Goal: Communication & Community: Answer question/provide support

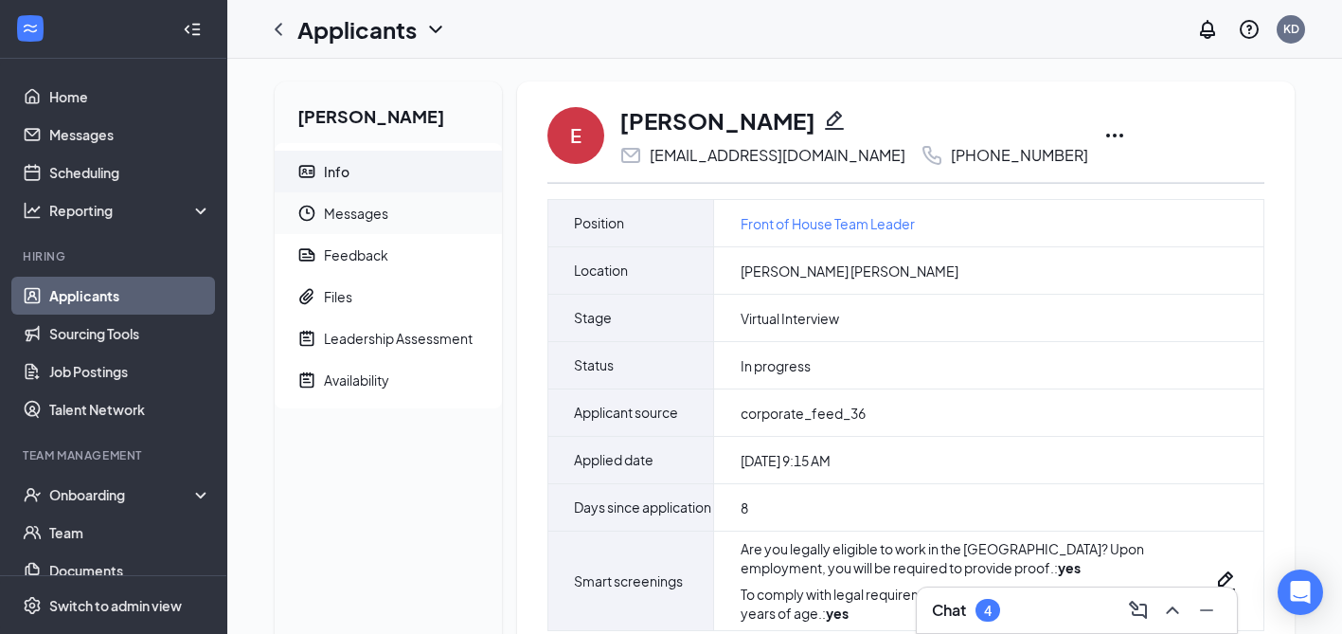
click at [376, 209] on span "Messages" at bounding box center [405, 213] width 163 height 42
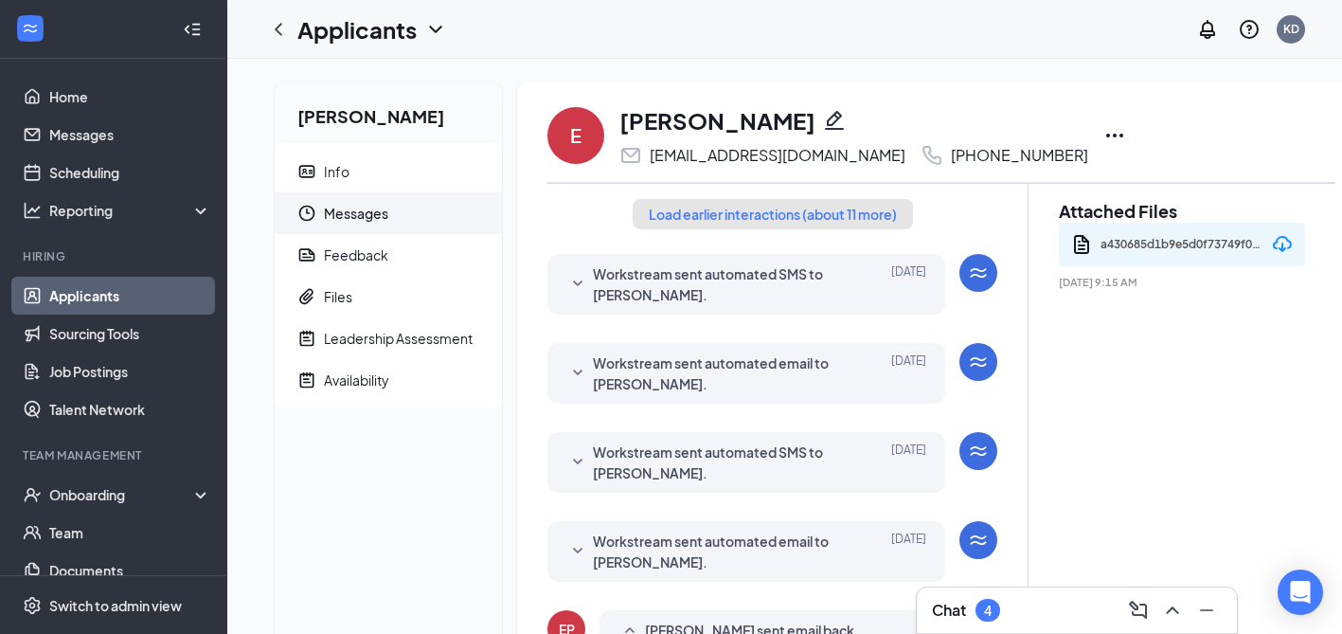
click at [739, 211] on button "Load earlier interactions (about 11 more)" at bounding box center [773, 214] width 280 height 30
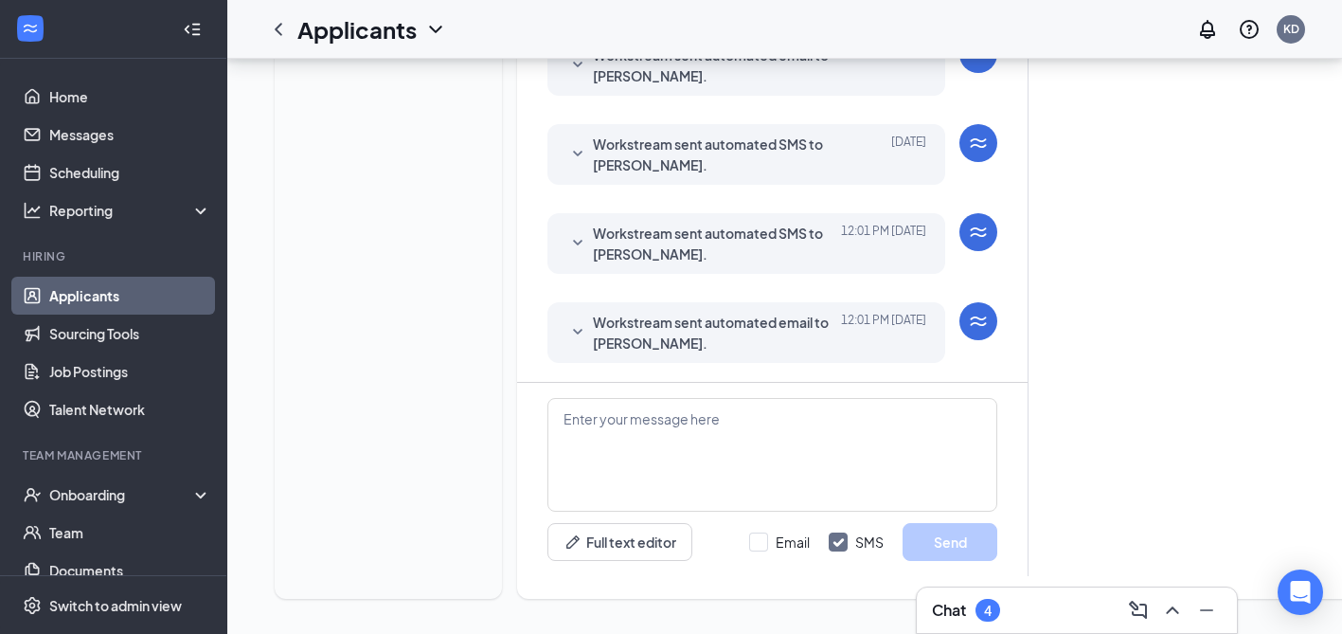
scroll to position [1388, 0]
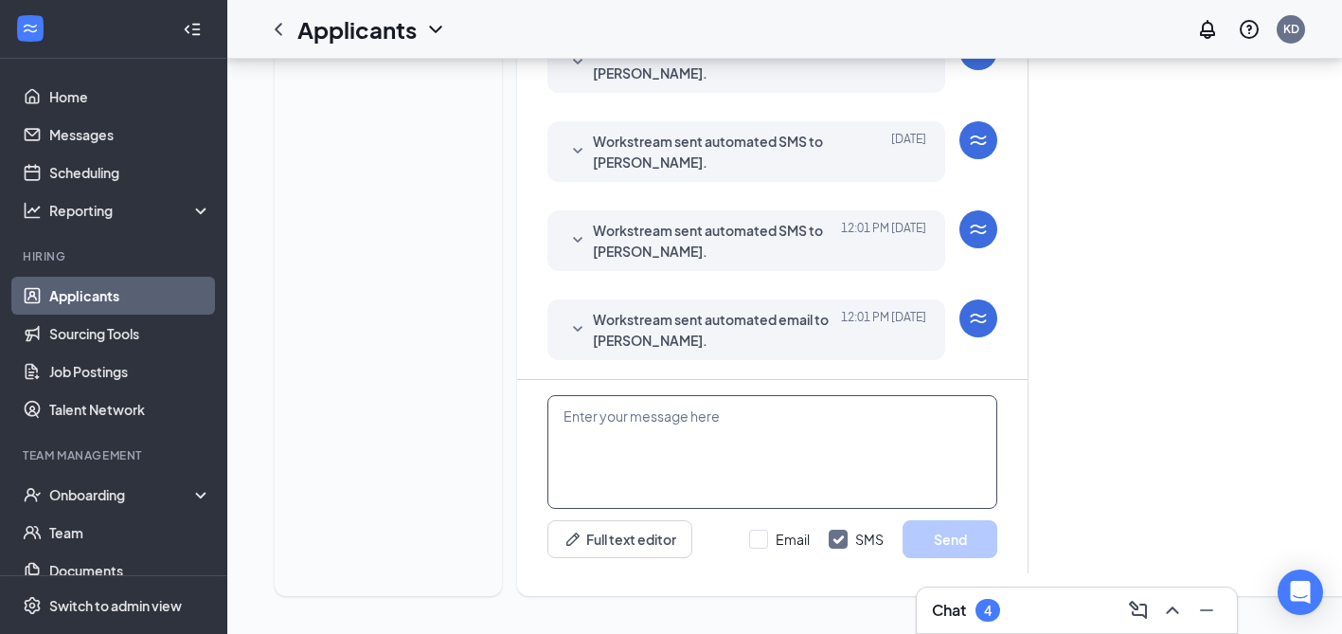
click at [684, 420] on textarea at bounding box center [772, 452] width 450 height 114
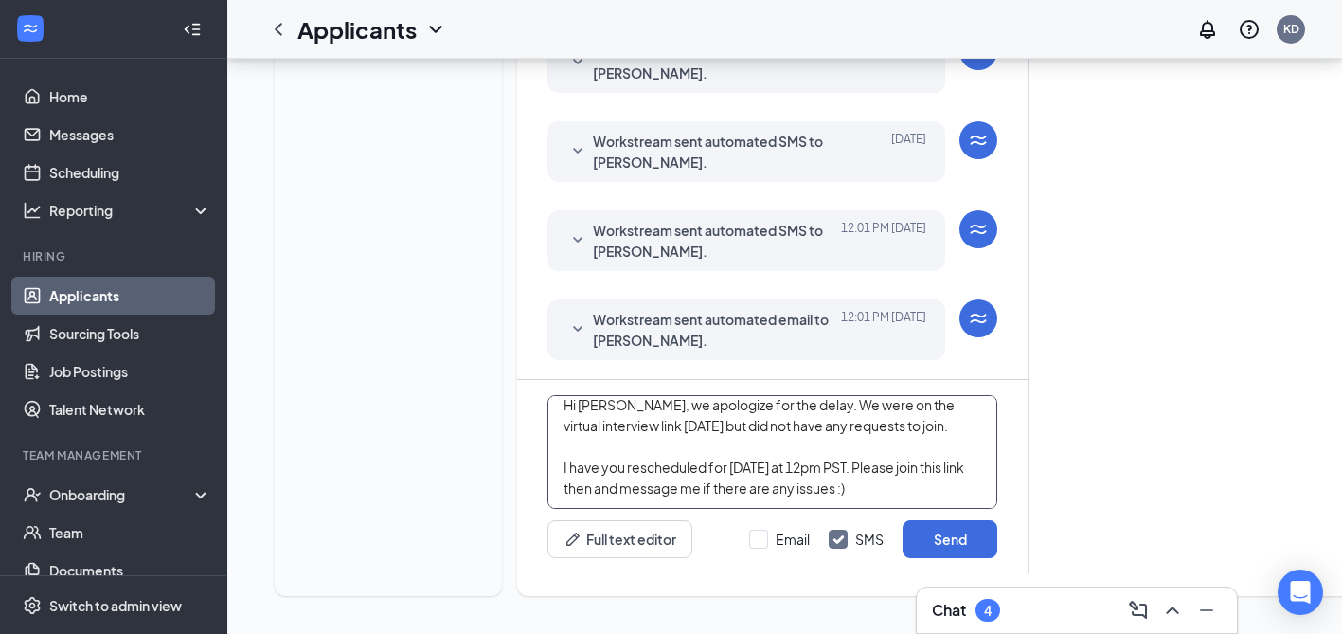
paste textarea "[URL][DOMAIN_NAME]"
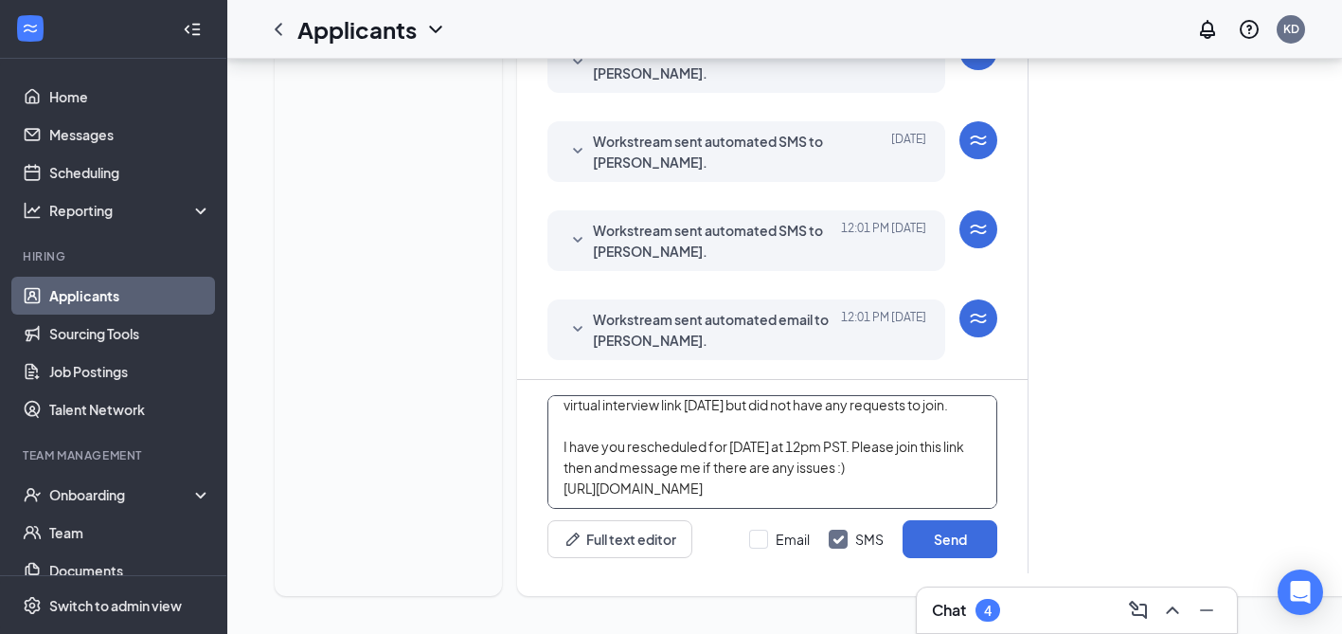
scroll to position [0, 0]
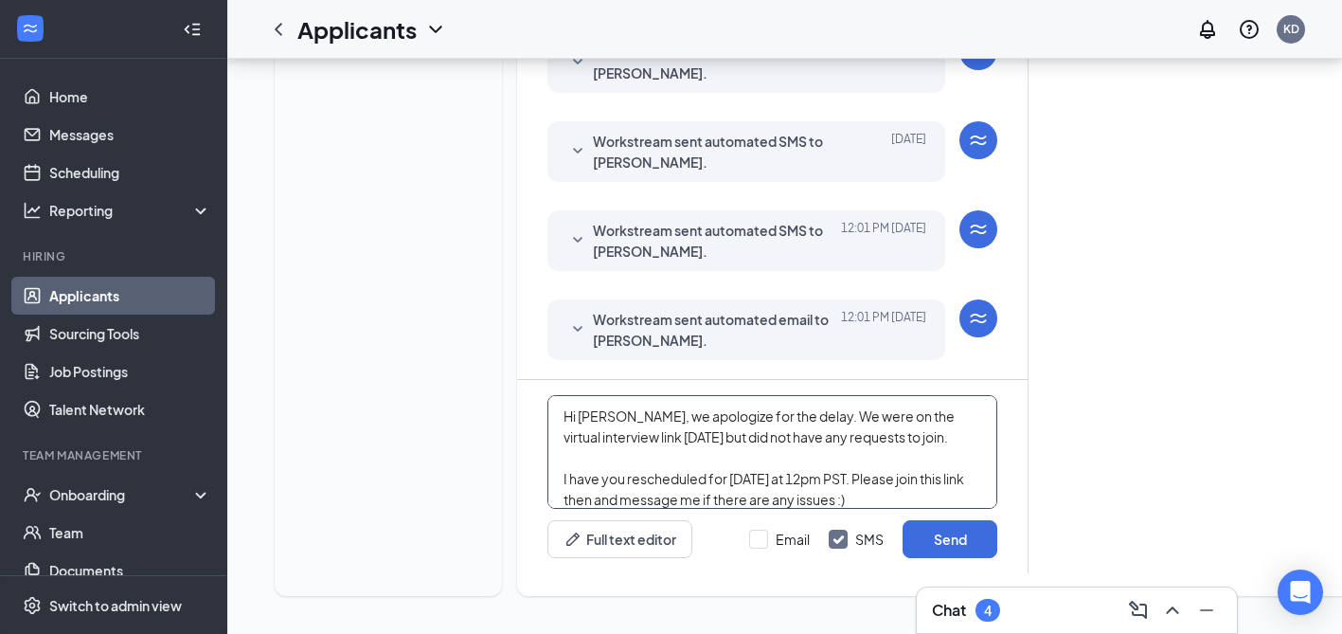
click at [837, 437] on textarea "Hi [PERSON_NAME], we apologize for the delay. We were on the virtual interview …" at bounding box center [772, 452] width 450 height 114
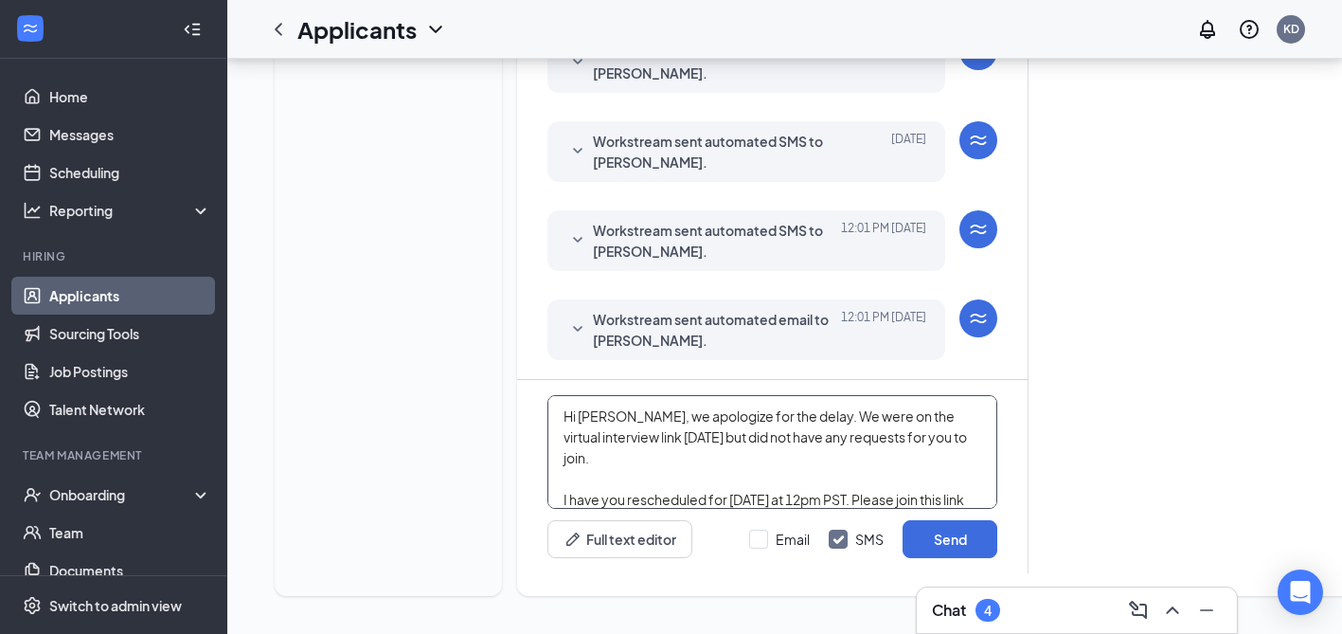
scroll to position [43, 0]
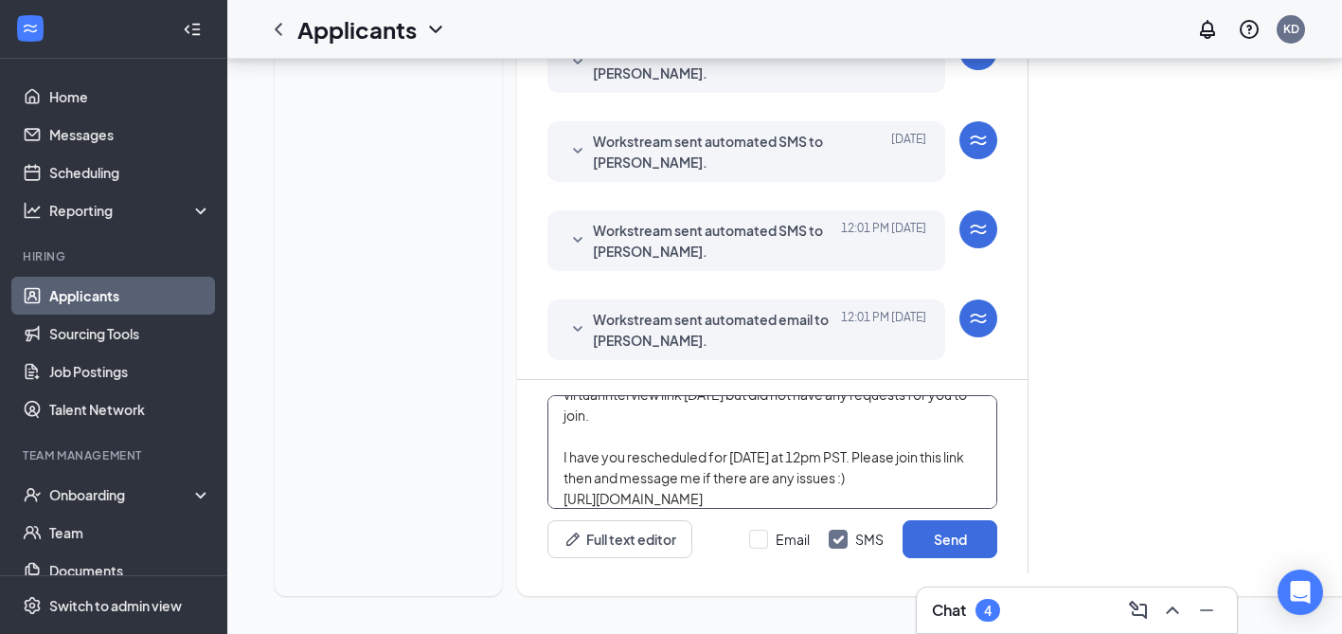
click at [906, 463] on textarea "Hi [PERSON_NAME], we apologize for the delay. We were on the virtual interview …" at bounding box center [772, 452] width 450 height 114
drag, startPoint x: 592, startPoint y: 455, endPoint x: 555, endPoint y: 455, distance: 36.9
click at [555, 455] on textarea "Hi [PERSON_NAME], we apologize for the delay. We were on the virtual interview …" at bounding box center [772, 452] width 450 height 114
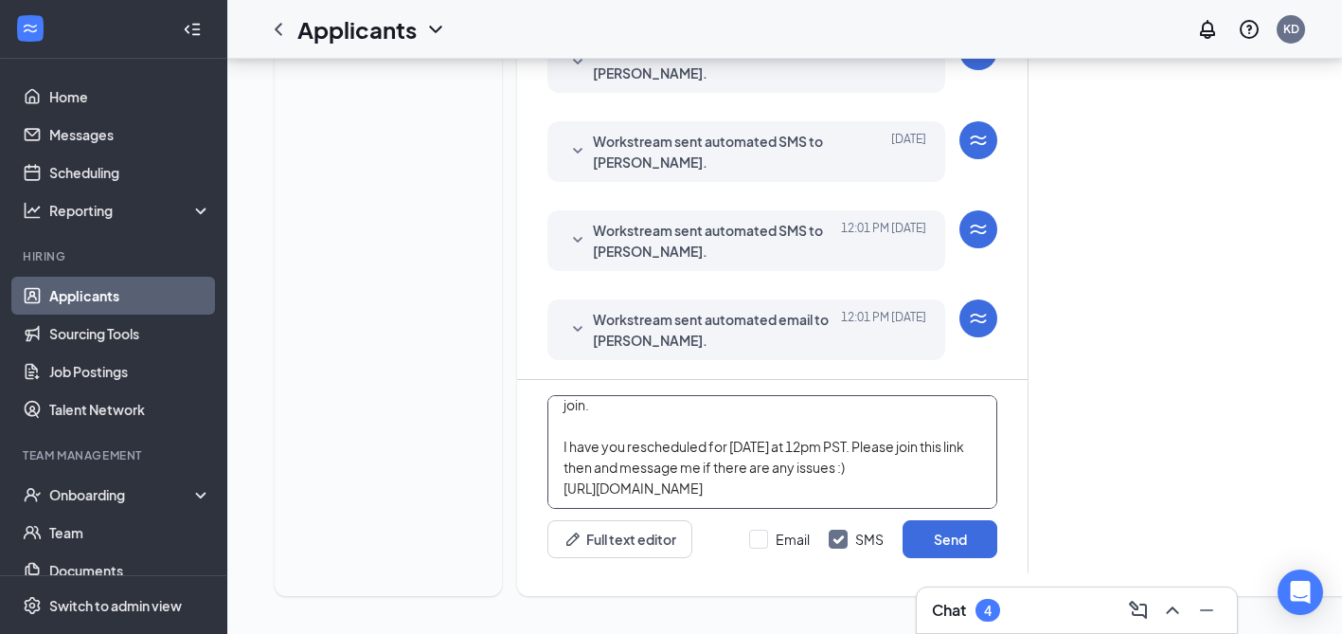
scroll to position [0, 0]
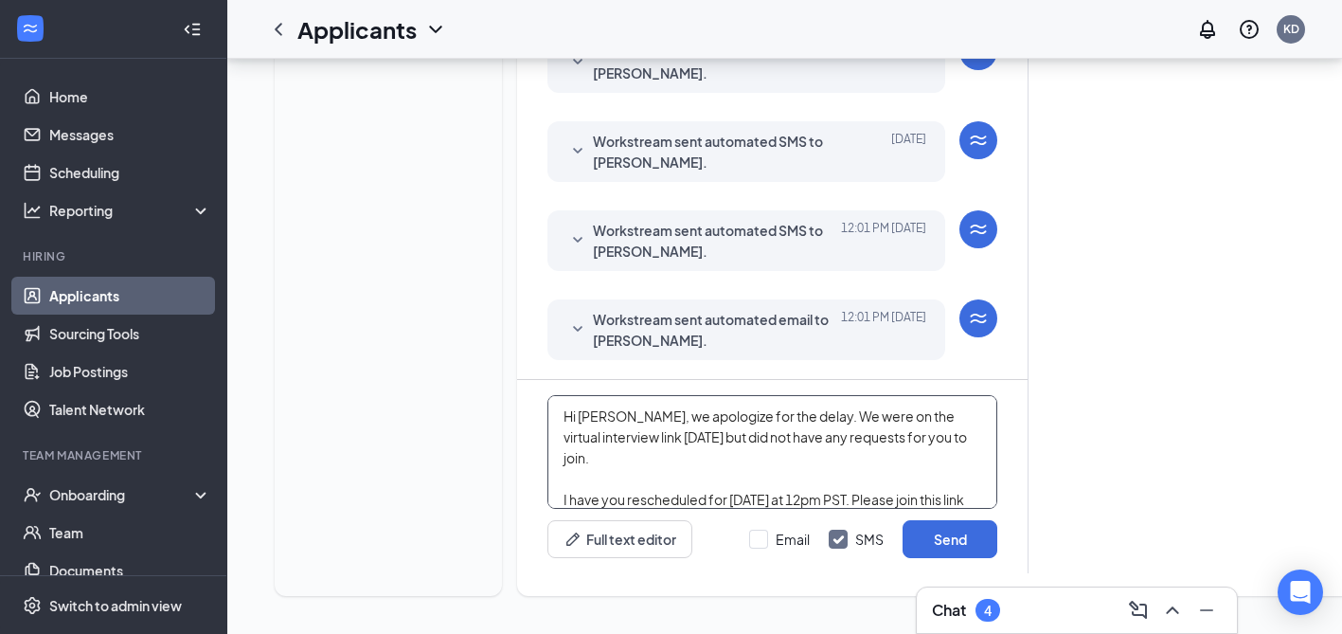
drag, startPoint x: 855, startPoint y: 486, endPoint x: 566, endPoint y: 368, distance: 311.8
type textarea "Hi [PERSON_NAME], we apologize for the delay. We were on the virtual interview …"
click at [962, 542] on button "Send" at bounding box center [949, 539] width 95 height 38
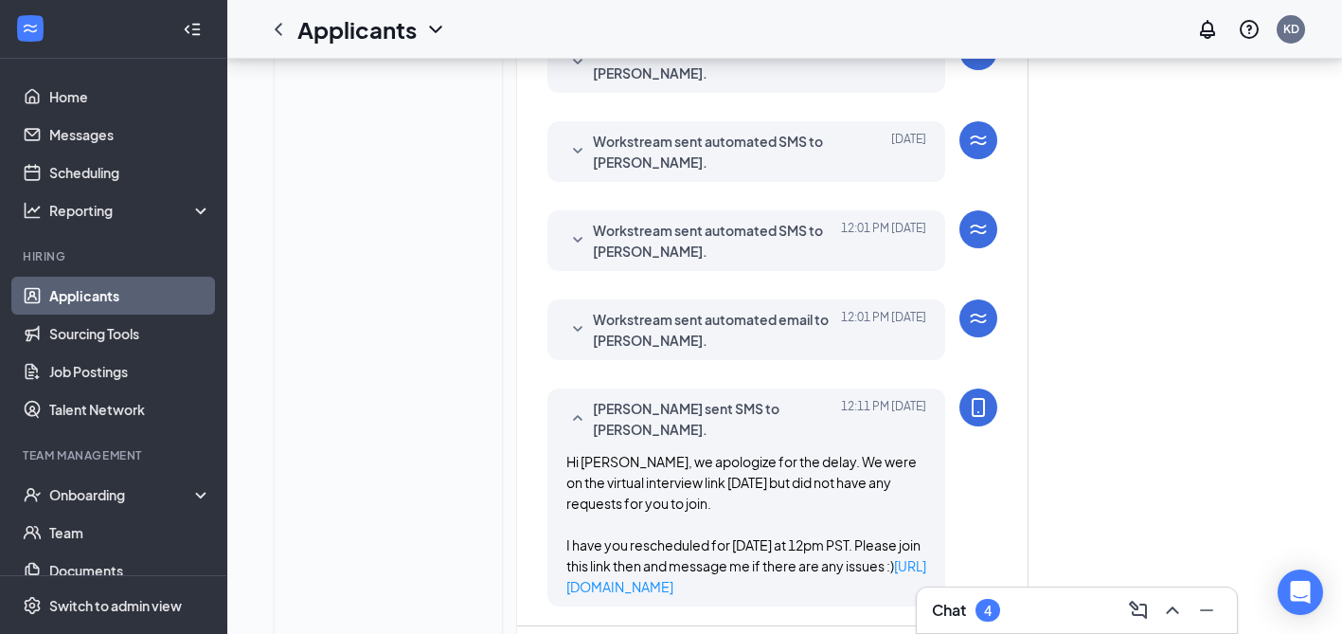
scroll to position [1436, 0]
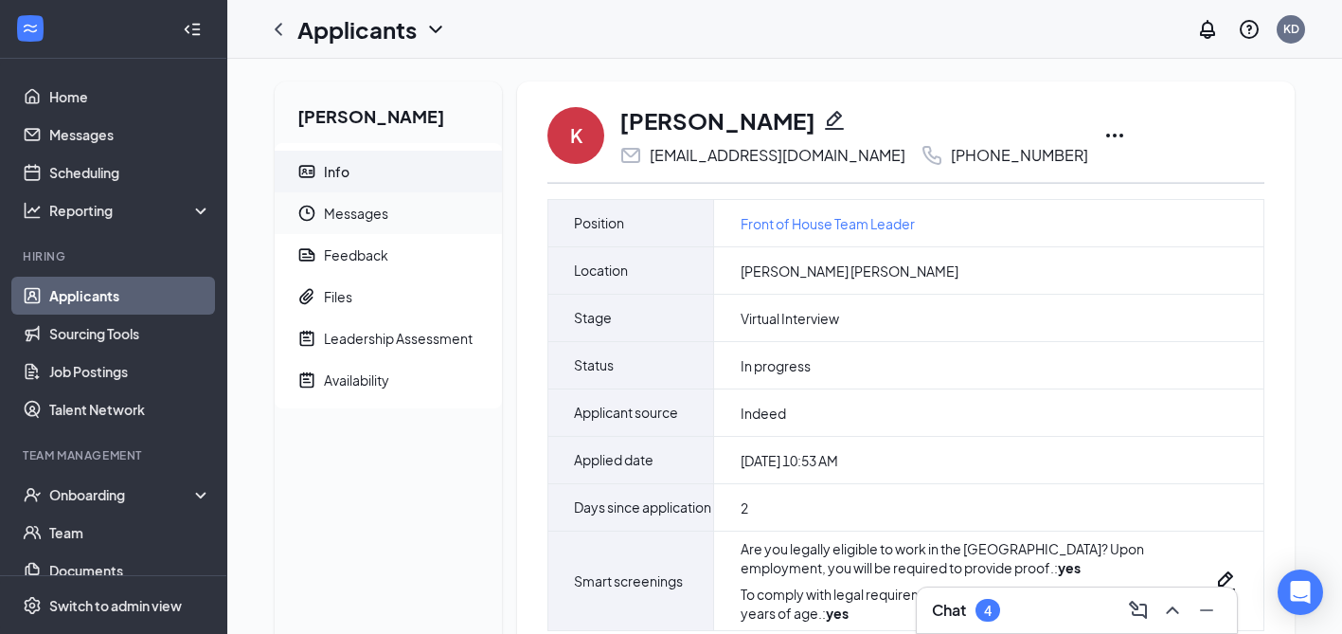
click at [359, 209] on span "Messages" at bounding box center [405, 213] width 163 height 42
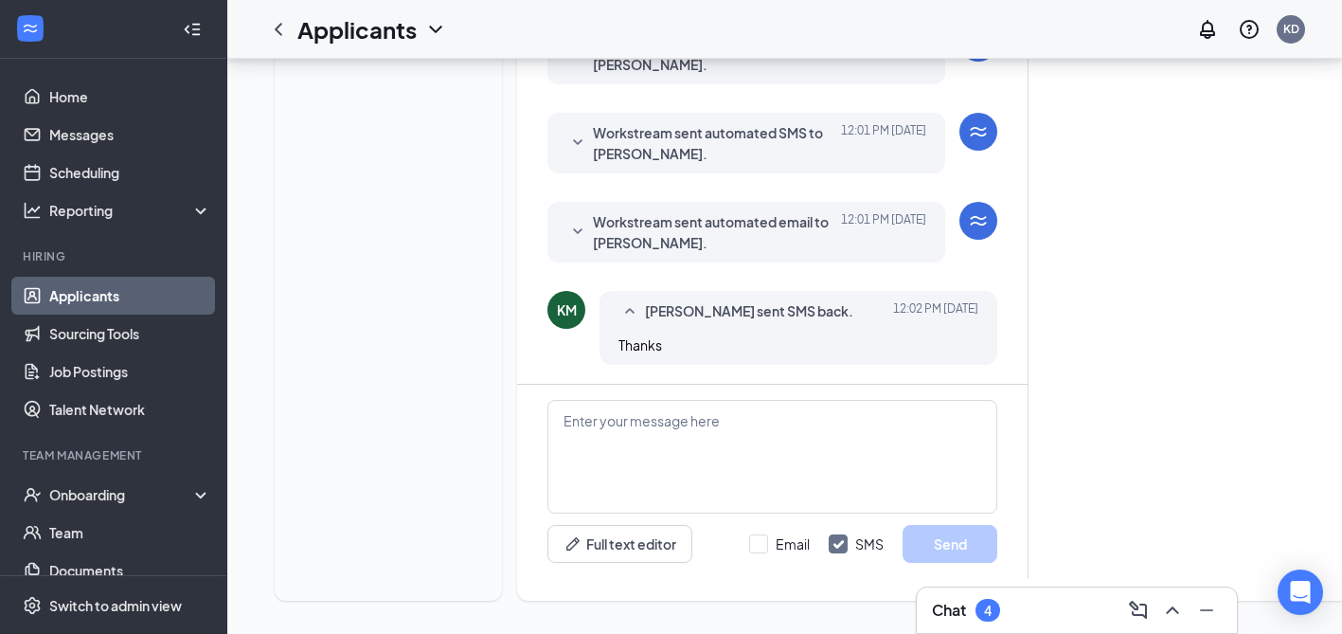
scroll to position [612, 0]
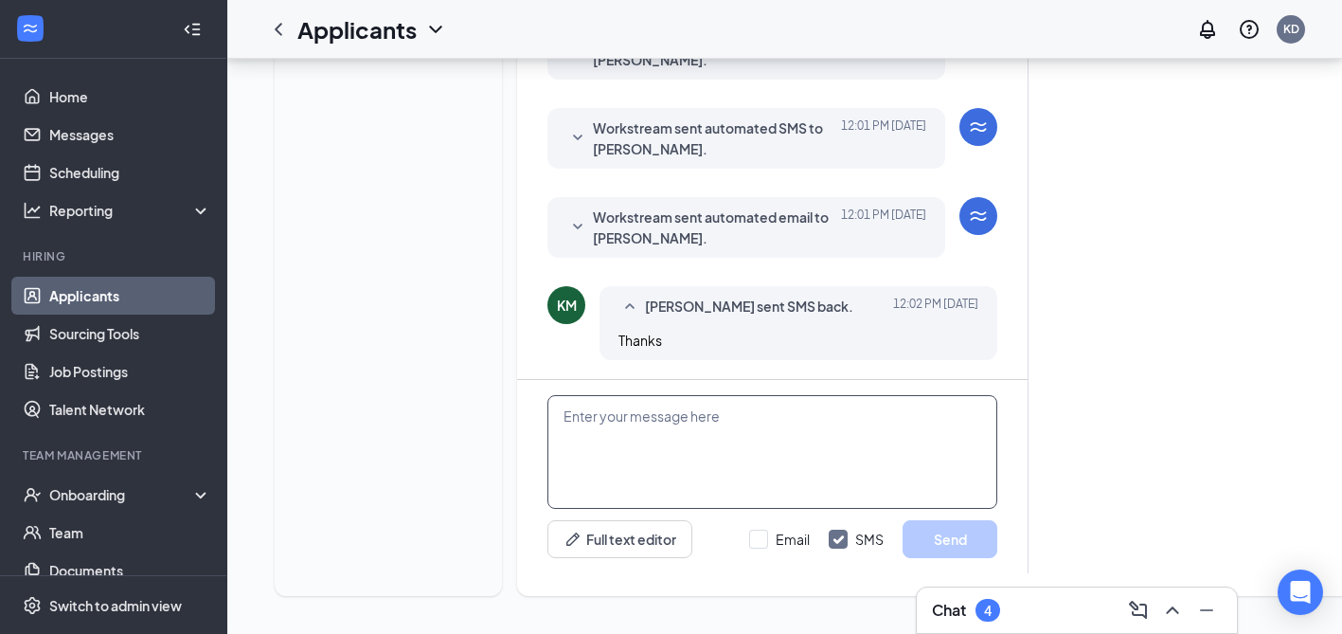
click at [697, 415] on textarea at bounding box center [772, 452] width 450 height 114
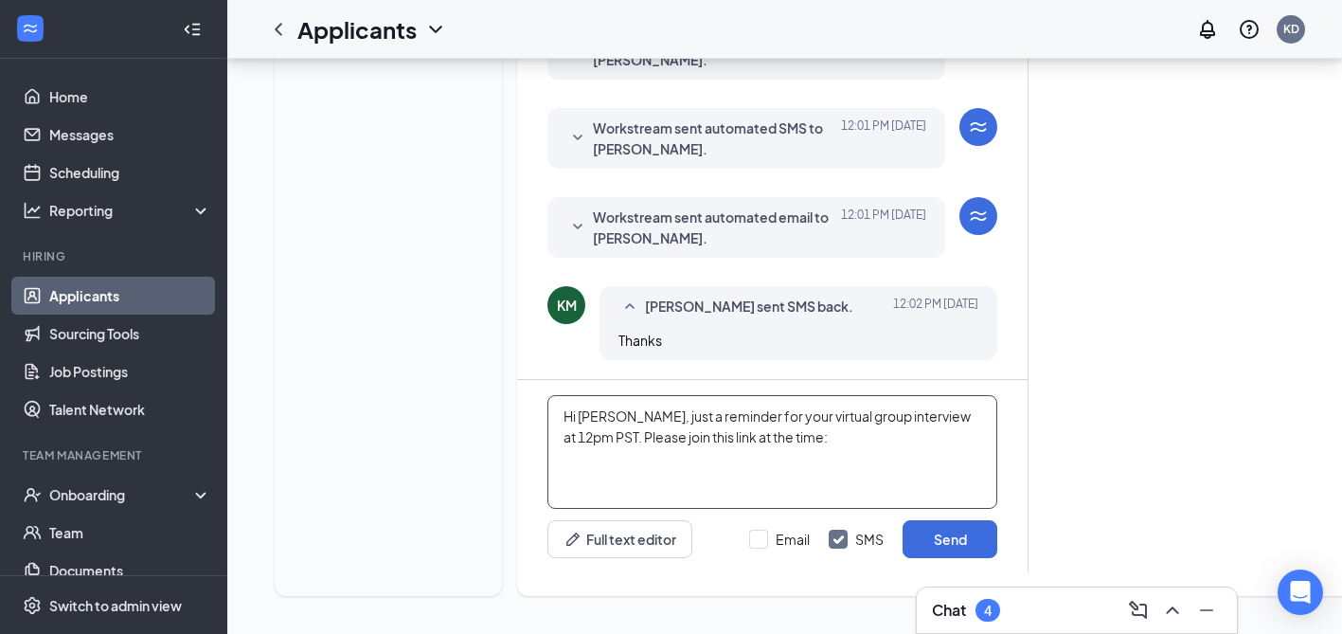
paste textarea "Hi [PERSON_NAME], we apologize for the delay. We were on the virtual interview …"
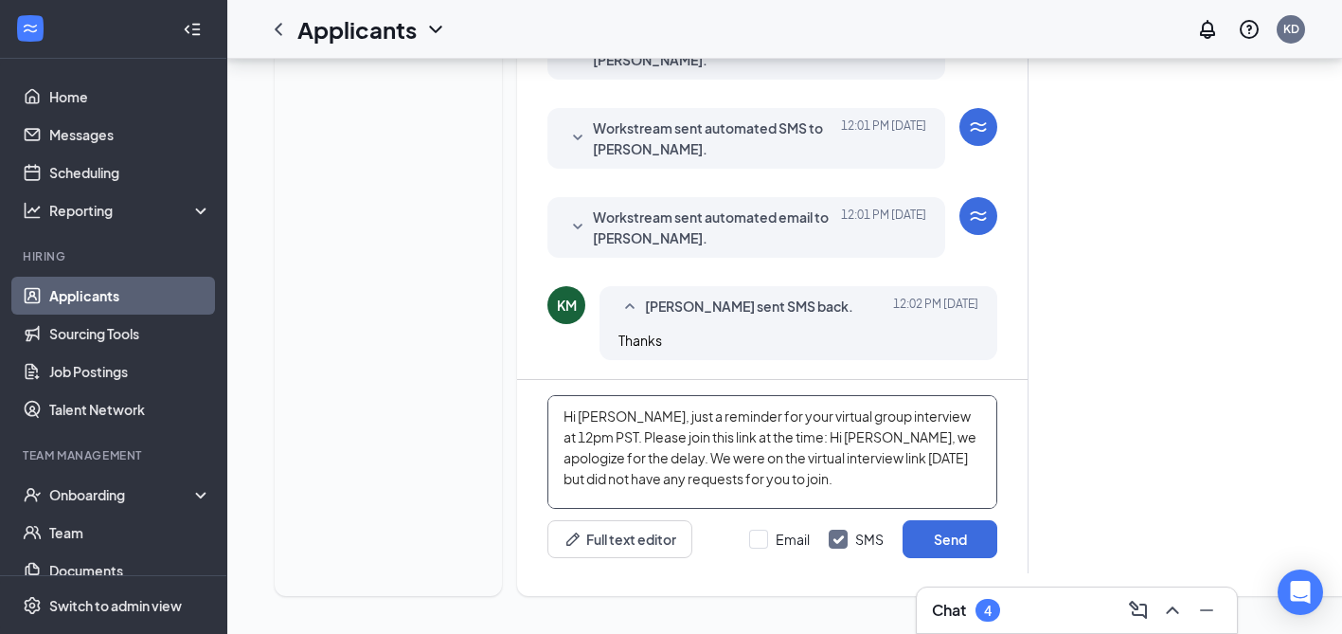
scroll to position [82, 0]
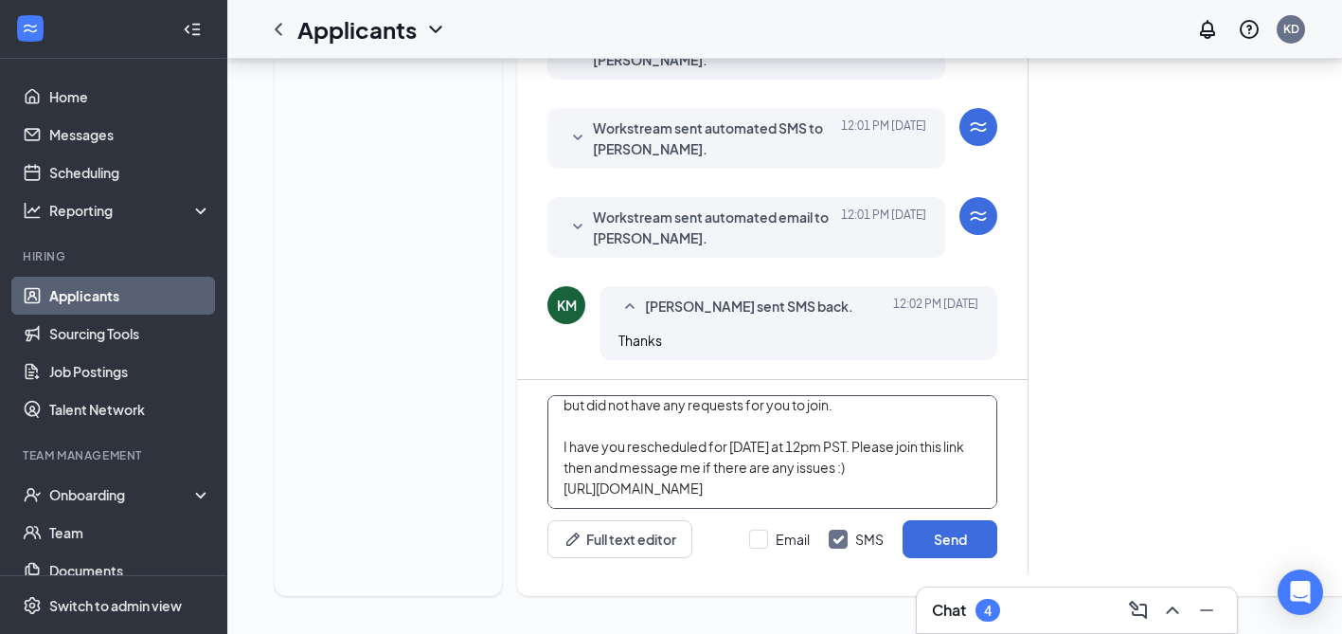
drag, startPoint x: 848, startPoint y: 461, endPoint x: 781, endPoint y: 457, distance: 66.4
click at [781, 457] on textarea "Hi Kevin, just a reminder for your virtual group interview at 12pm PST. Please …" at bounding box center [772, 452] width 450 height 114
click at [831, 430] on textarea "Hi Kevin, just a reminder for your virtual group interview at 12pm PST. Please …" at bounding box center [772, 452] width 450 height 114
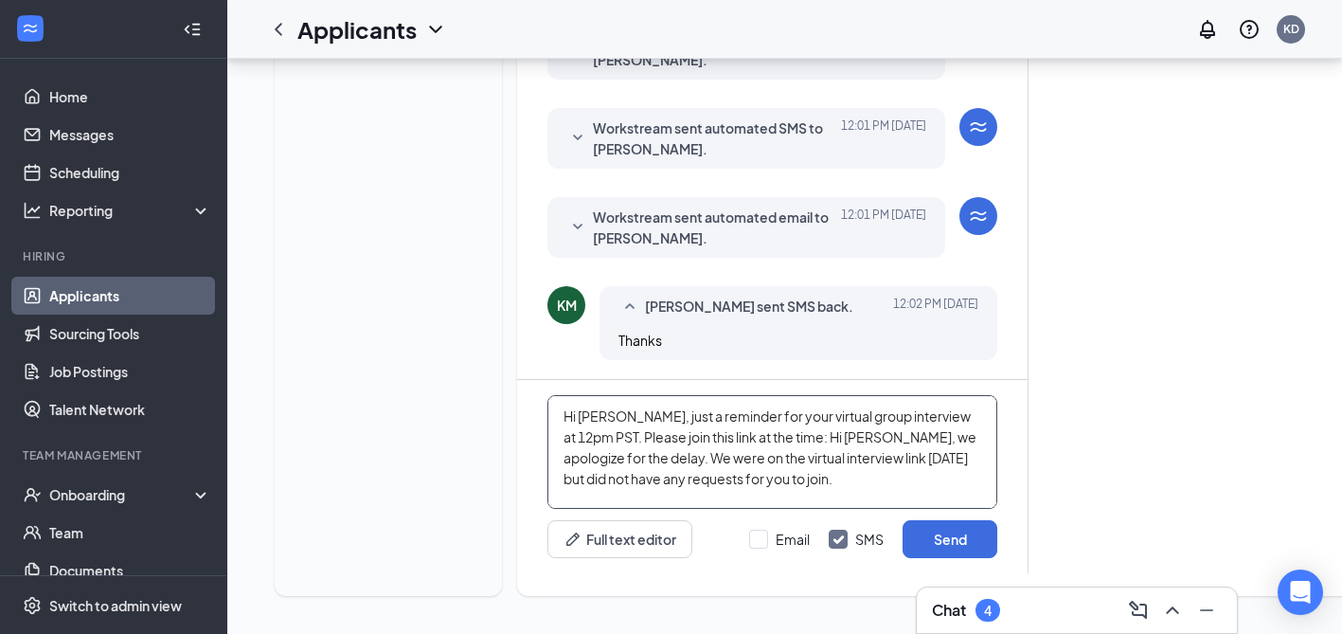
drag, startPoint x: 848, startPoint y: 437, endPoint x: 594, endPoint y: 443, distance: 253.9
click at [594, 443] on textarea "Hi Kevin, just a reminder for your virtual group interview at 12pm PST. Please …" at bounding box center [772, 452] width 450 height 114
drag, startPoint x: 740, startPoint y: 426, endPoint x: 712, endPoint y: 423, distance: 27.6
click at [712, 423] on textarea "Hi Kevin, just a reminder for your virtual group interview at 12pm PST. Please …" at bounding box center [772, 452] width 450 height 114
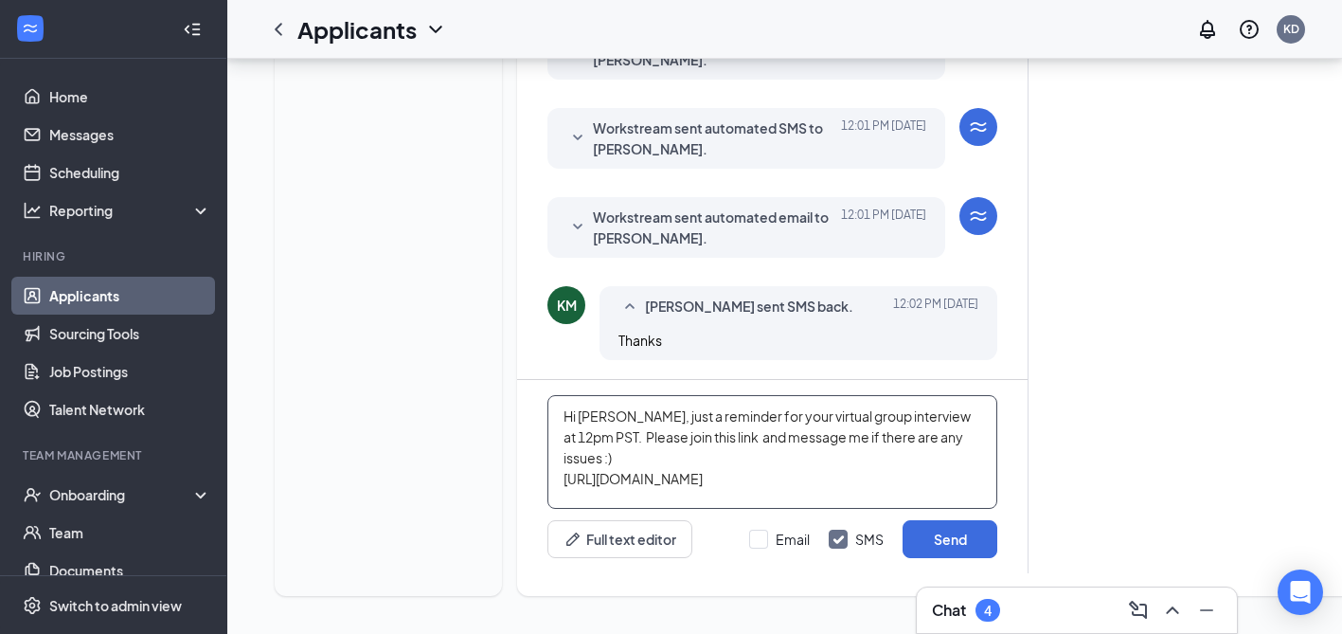
scroll to position [0, 0]
click at [905, 414] on textarea "Hi Kevin, just a reminder for your virtual group interview at 12pm PST. Please …" at bounding box center [772, 452] width 450 height 114
drag, startPoint x: 858, startPoint y: 495, endPoint x: 503, endPoint y: 387, distance: 371.1
click at [503, 387] on div "Kevin McGuire Info Messages Feedback Files Leadership Assessment Availability K…" at bounding box center [819, 40] width 1121 height 1141
type textarea "Hi Kevin, just a reminder for your virtual group interview today at 12pm PST. P…"
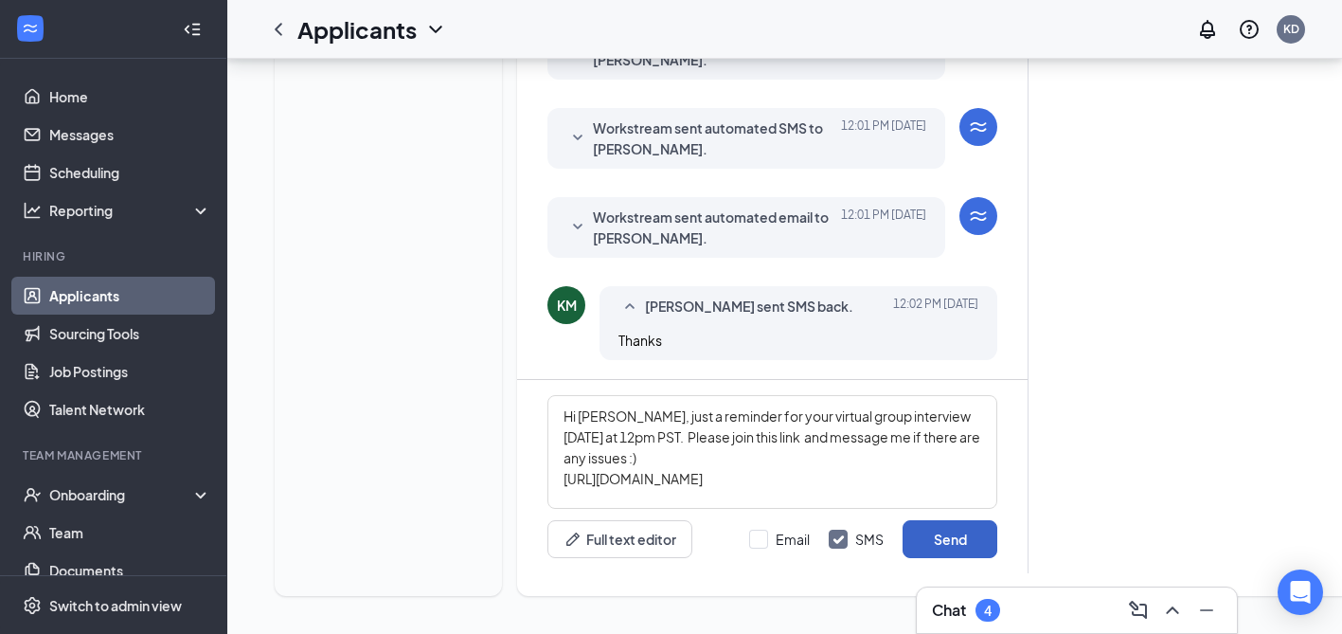
click at [932, 542] on button "Send" at bounding box center [949, 539] width 95 height 38
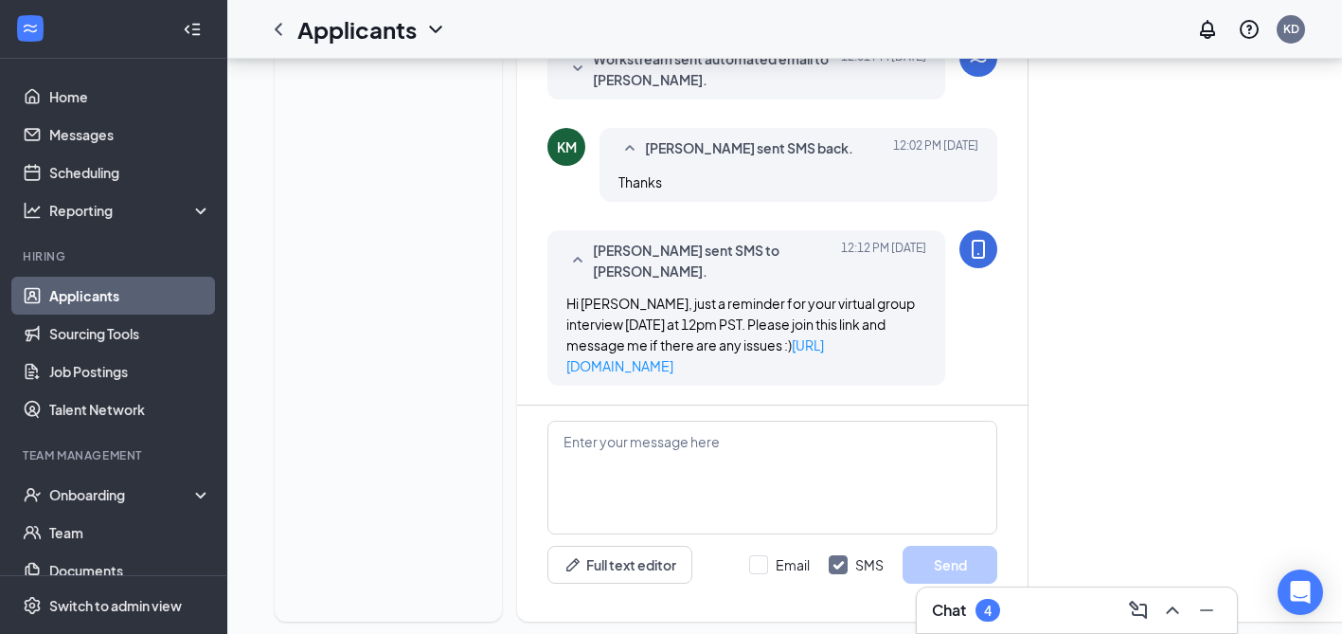
scroll to position [816, 0]
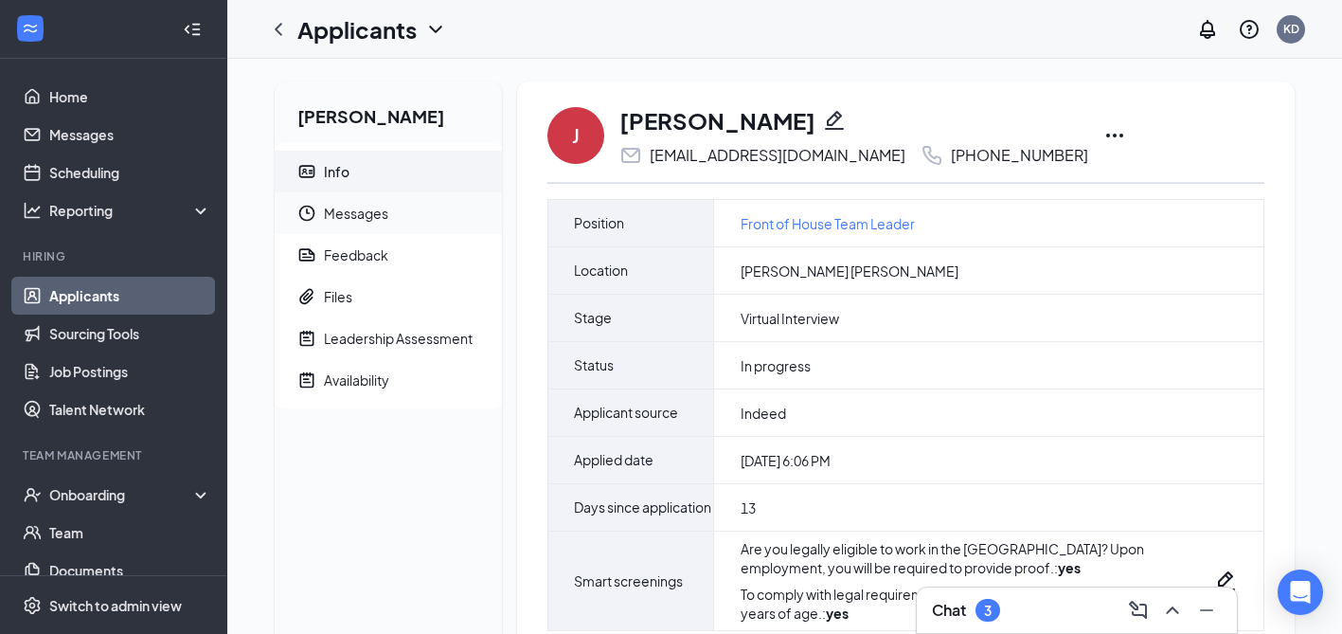
click at [379, 208] on span "Messages" at bounding box center [405, 213] width 163 height 42
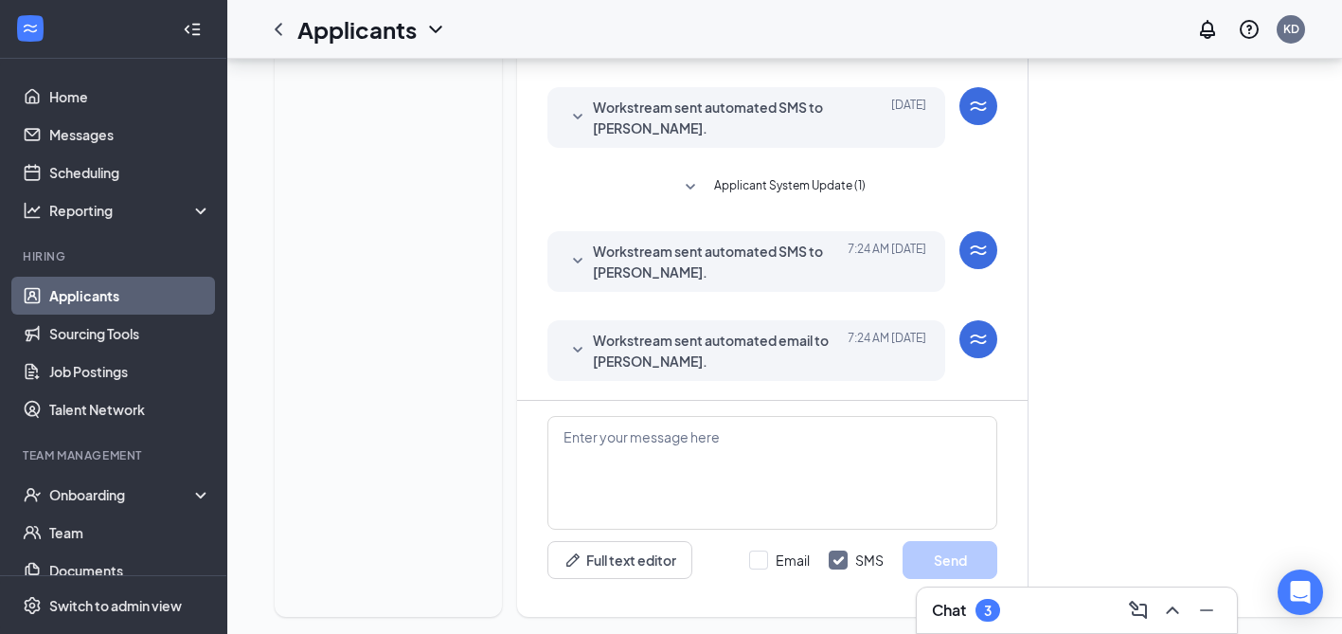
scroll to position [475, 0]
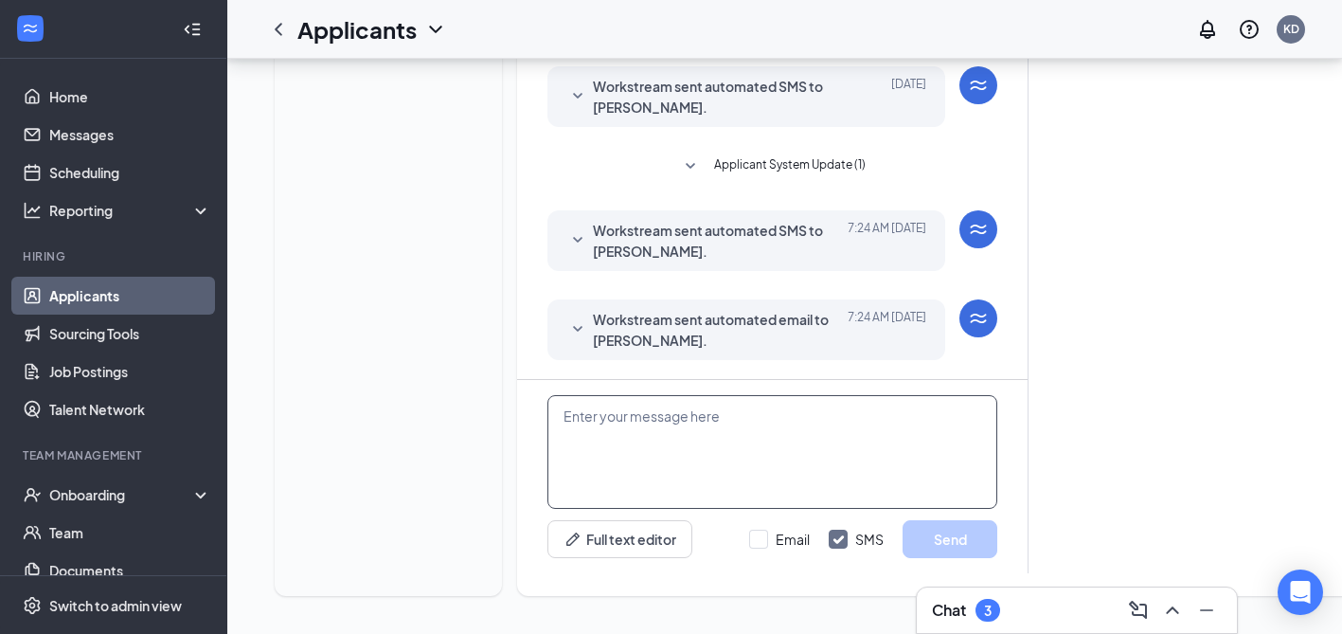
click at [620, 451] on textarea at bounding box center [772, 452] width 450 height 114
paste textarea "Hi Kevin, just a reminder for your virtual group interview today at 12pm PST. P…"
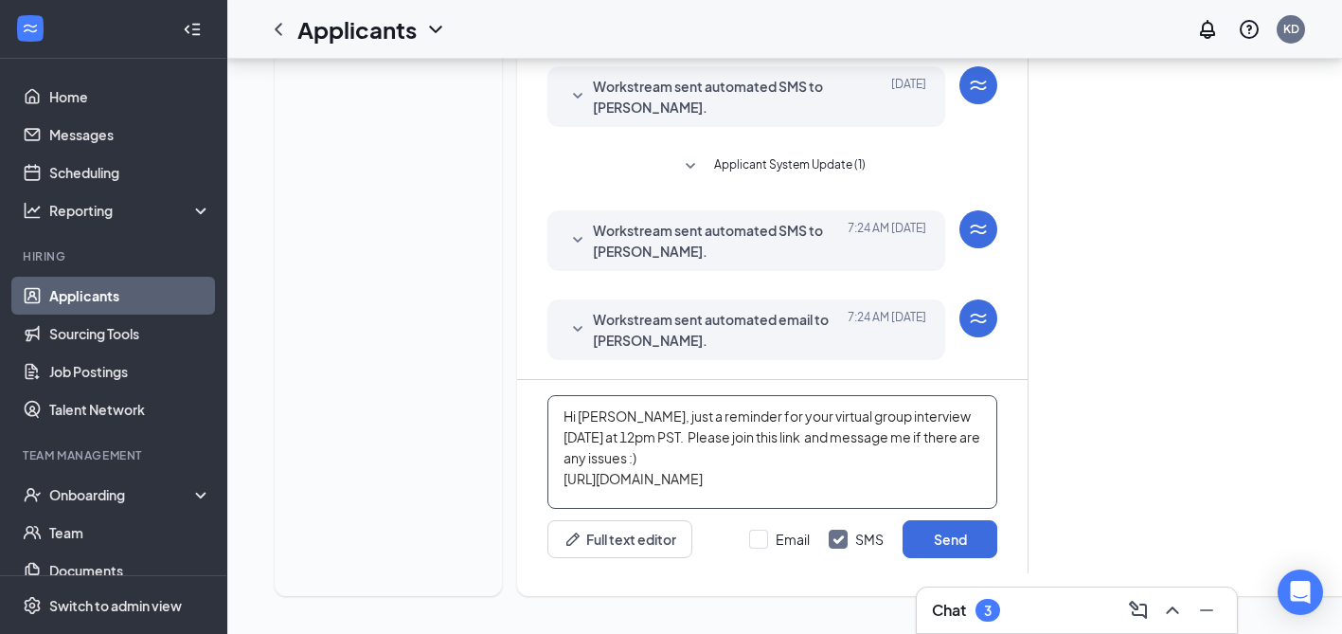
drag, startPoint x: 610, startPoint y: 416, endPoint x: 582, endPoint y: 417, distance: 27.5
click at [582, 417] on textarea "Hi Kevin, just a reminder for your virtual group interview today at 12pm PST. P…" at bounding box center [772, 452] width 450 height 114
drag, startPoint x: 852, startPoint y: 416, endPoint x: 817, endPoint y: 416, distance: 35.0
click at [817, 416] on textarea "Hi Jennifer, just a reminder for your virtual group interview today at 12pm PST…" at bounding box center [772, 452] width 450 height 114
click at [942, 415] on textarea "Hi Jennifer, just a reminder for your virtual interview today at 12pm PST. Plea…" at bounding box center [772, 452] width 450 height 114
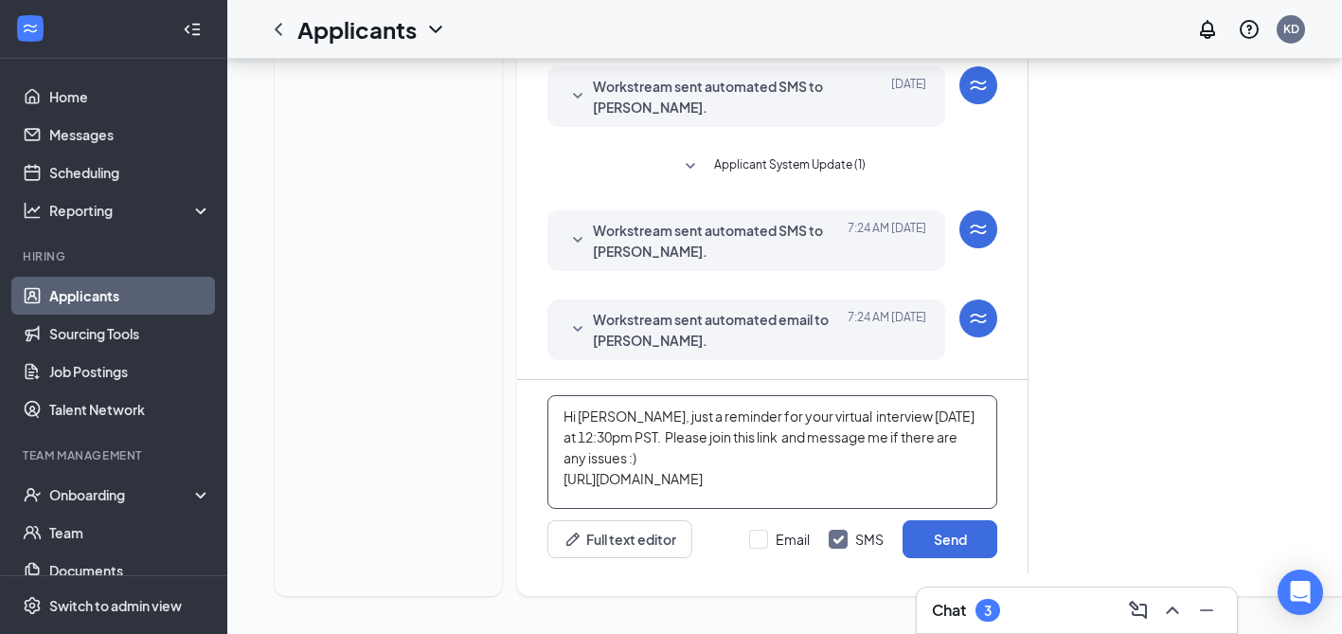
scroll to position [0, 0]
drag, startPoint x: 874, startPoint y: 495, endPoint x: 546, endPoint y: 384, distance: 346.2
click at [546, 384] on div "Hi Jennifer, just a reminder for your virtual interview today at 12:30pm PST. P…" at bounding box center [772, 476] width 510 height 193
type textarea "Hi Jennifer, just a reminder for your virtual interview today at 12:30pm PST. P…"
click at [932, 529] on button "Send" at bounding box center [949, 539] width 95 height 38
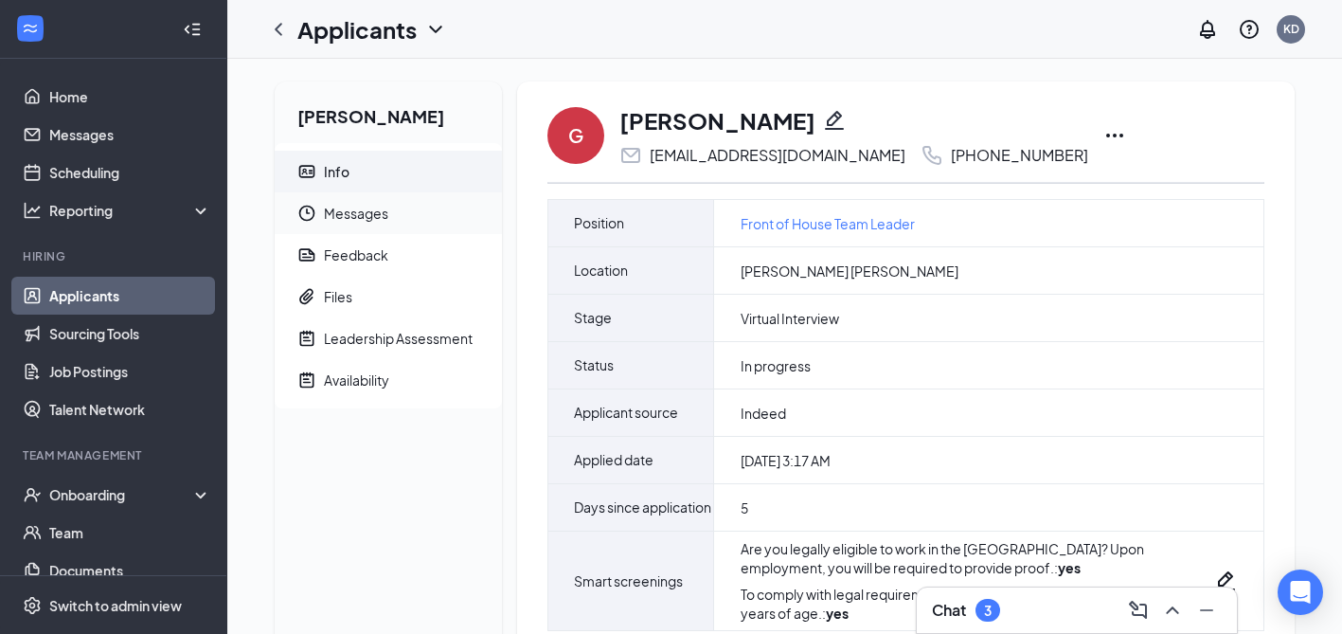
click at [355, 215] on span "Messages" at bounding box center [405, 213] width 163 height 42
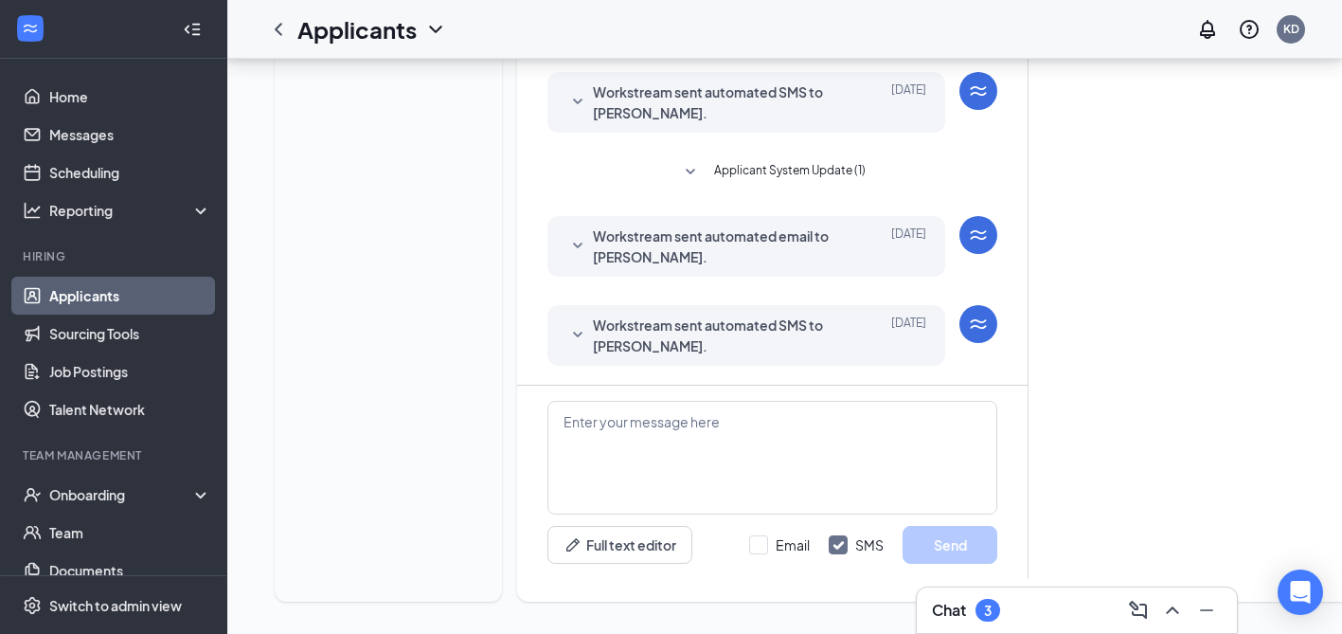
scroll to position [564, 0]
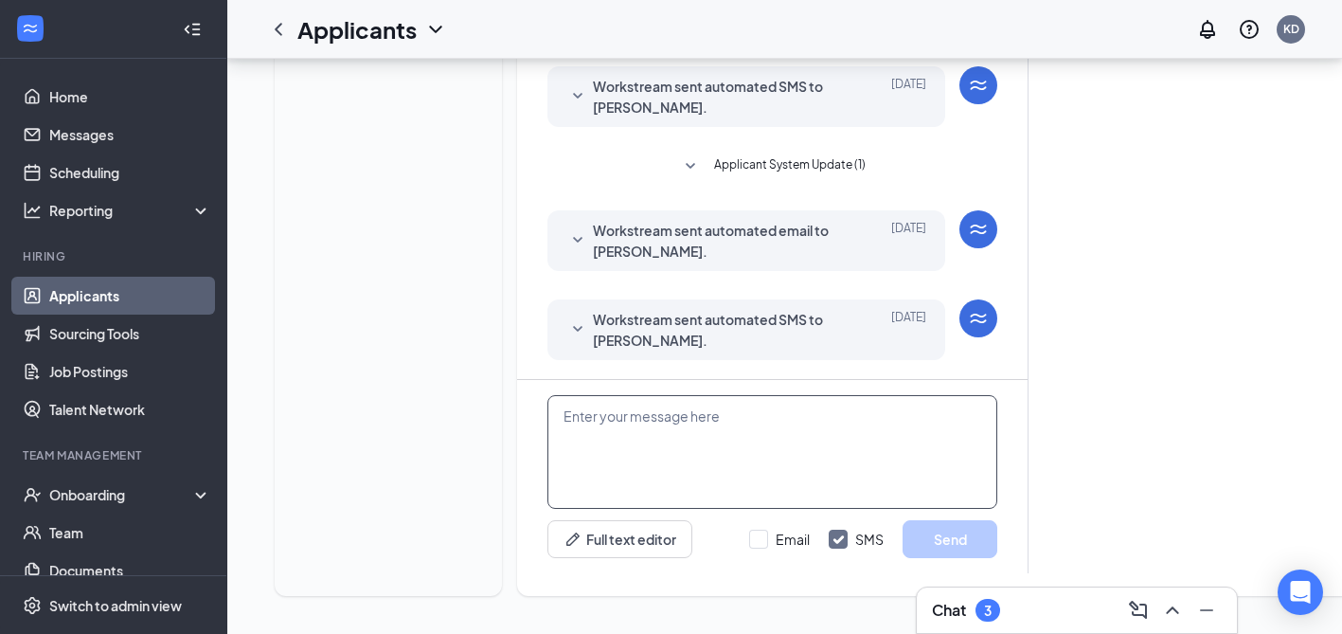
click at [633, 435] on textarea at bounding box center [772, 452] width 450 height 114
paste textarea "Hi Kevin, just a reminder for your virtual group interview today at 12pm PST. P…"
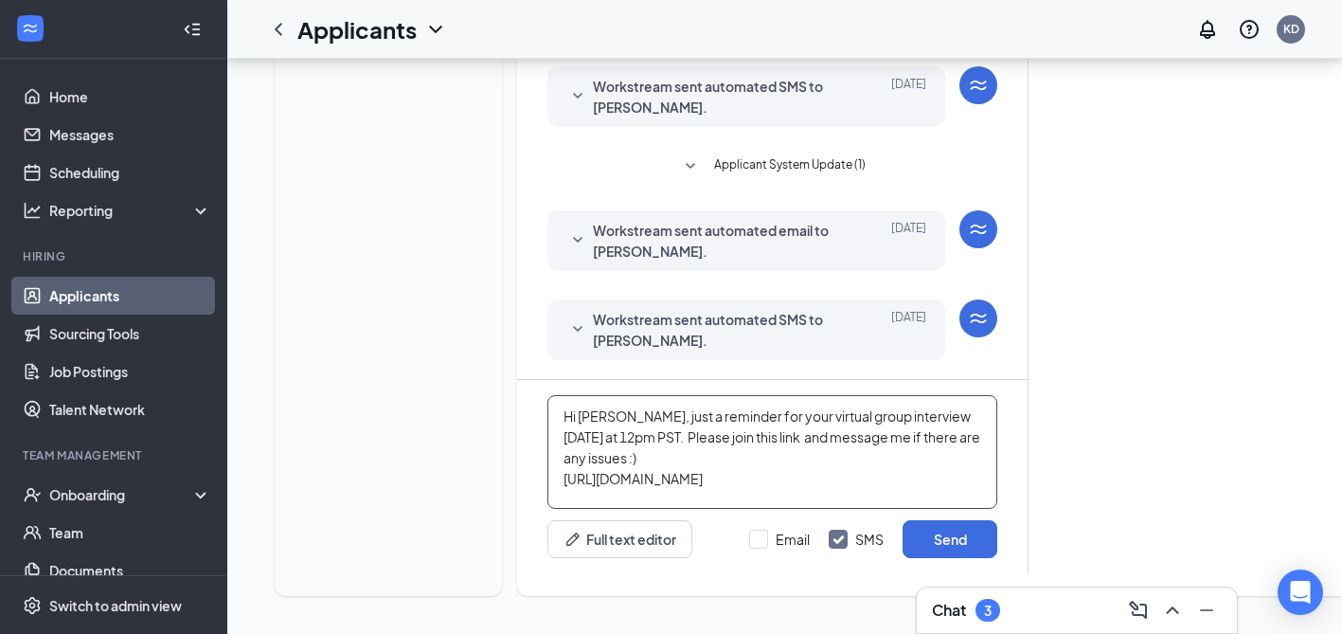
drag, startPoint x: 612, startPoint y: 418, endPoint x: 579, endPoint y: 417, distance: 33.2
click at [579, 417] on textarea "Hi Kevin, just a reminder for your virtual group interview today at 12pm PST. P…" at bounding box center [772, 452] width 450 height 114
click at [580, 437] on textarea "Hi Gisele, just a reminder for your virtual group interview today at 12pm PST. …" at bounding box center [772, 452] width 450 height 114
type textarea "Hi Gisele, just a reminder for your virtual group interview today at 1pm PST. P…"
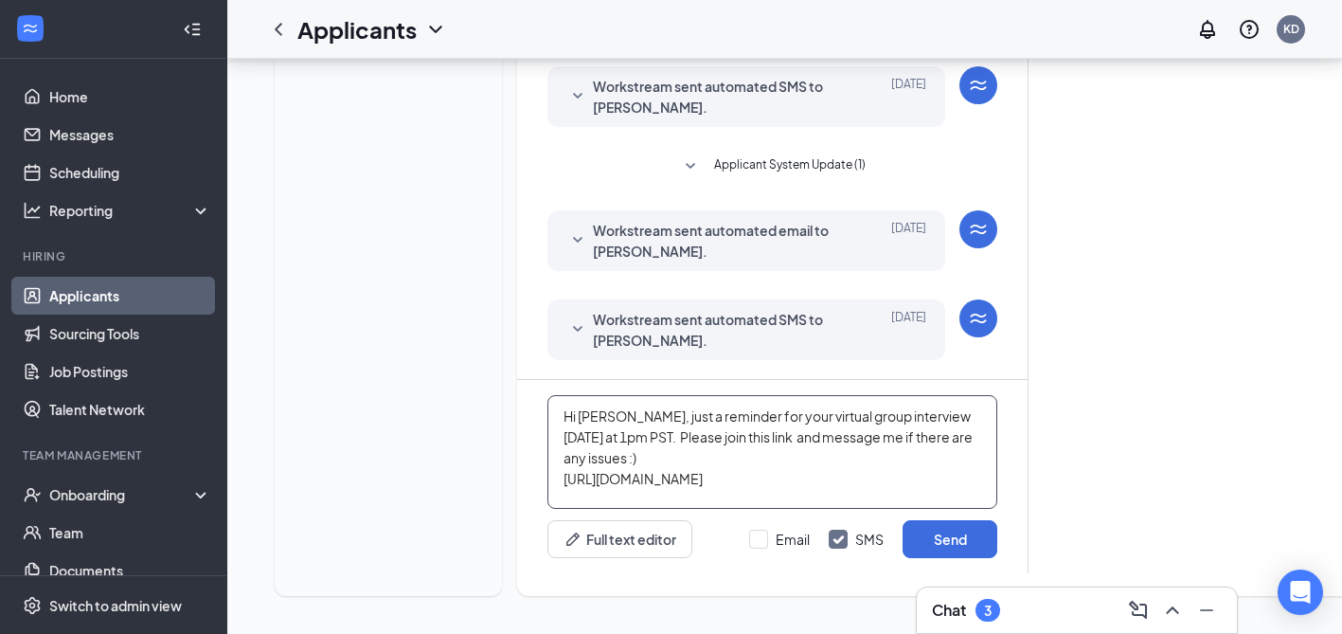
drag, startPoint x: 845, startPoint y: 492, endPoint x: 504, endPoint y: 383, distance: 358.2
click at [504, 383] on div "Gisele Arias Info Messages Feedback Files Leadership Assessment Availability G …" at bounding box center [819, 64] width 1121 height 1094
click at [929, 542] on button "Send" at bounding box center [949, 539] width 95 height 38
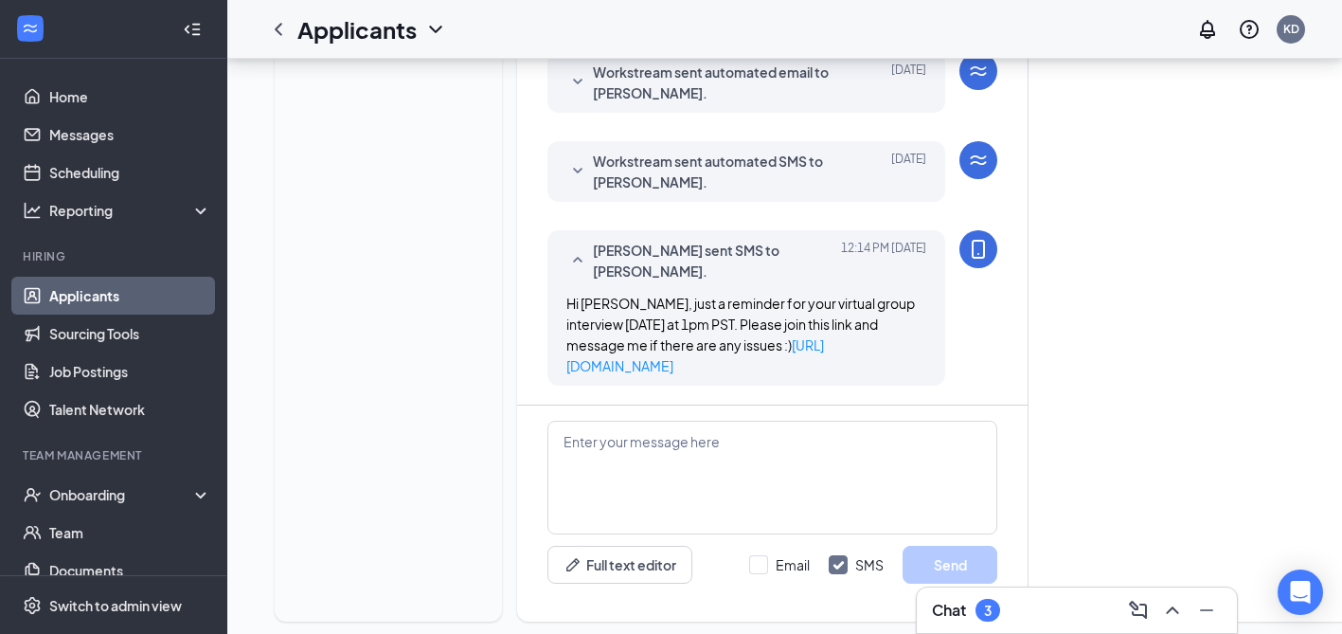
scroll to position [769, 0]
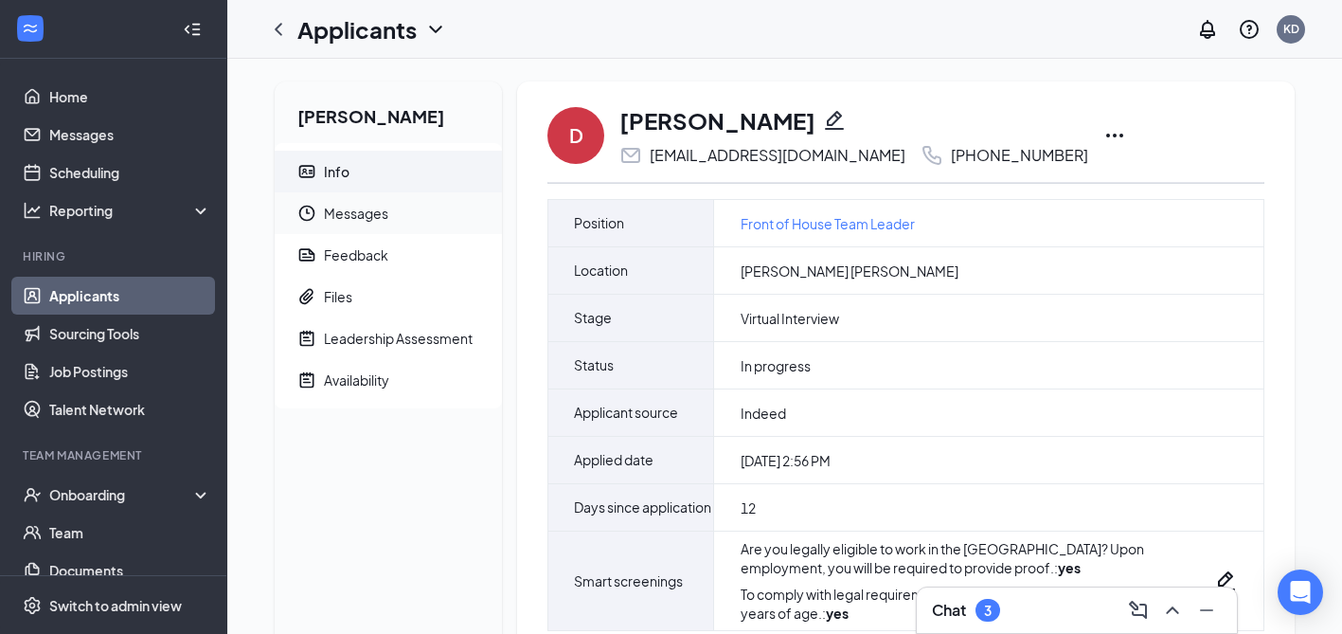
click at [352, 217] on span "Messages" at bounding box center [405, 213] width 163 height 42
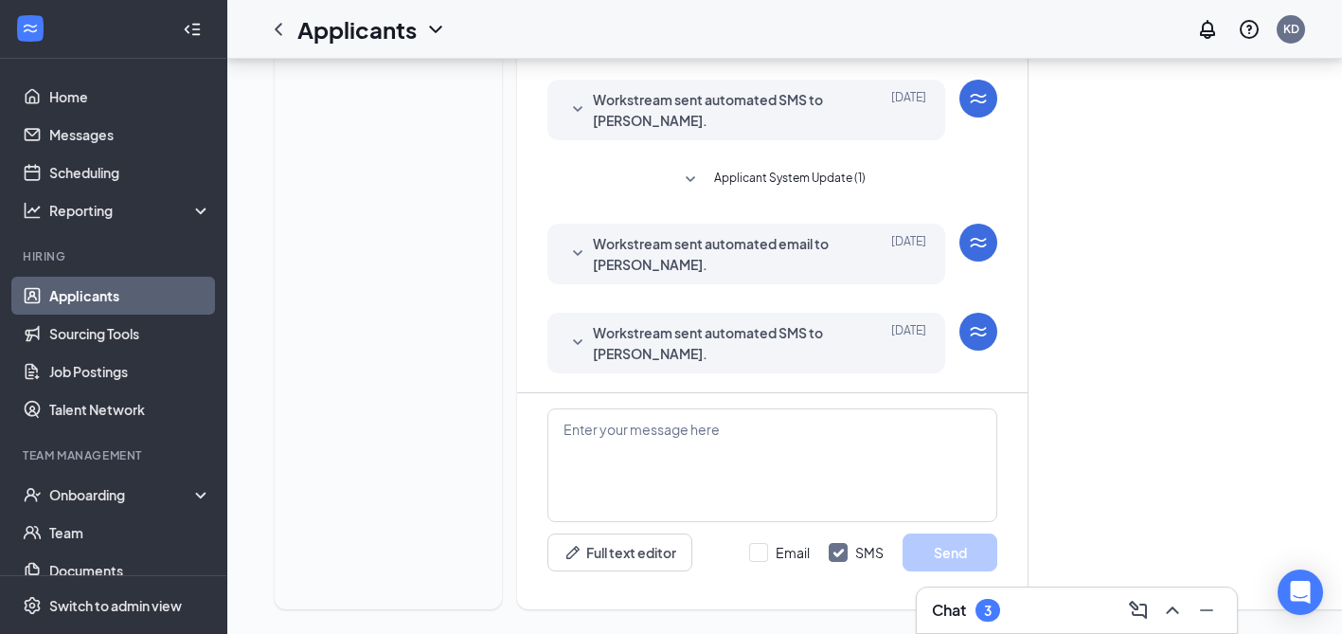
scroll to position [475, 0]
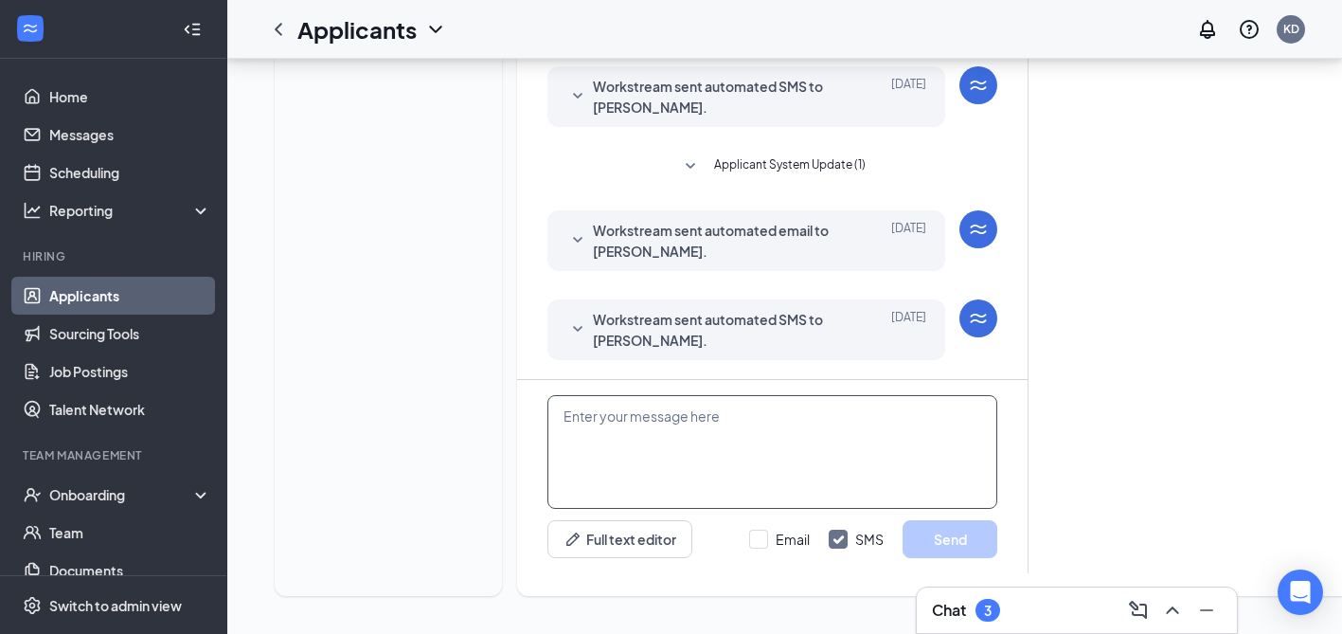
click at [705, 454] on textarea at bounding box center [772, 452] width 450 height 114
paste textarea "Hi [PERSON_NAME], just a reminder for your virtual group interview [DATE] at 1p…"
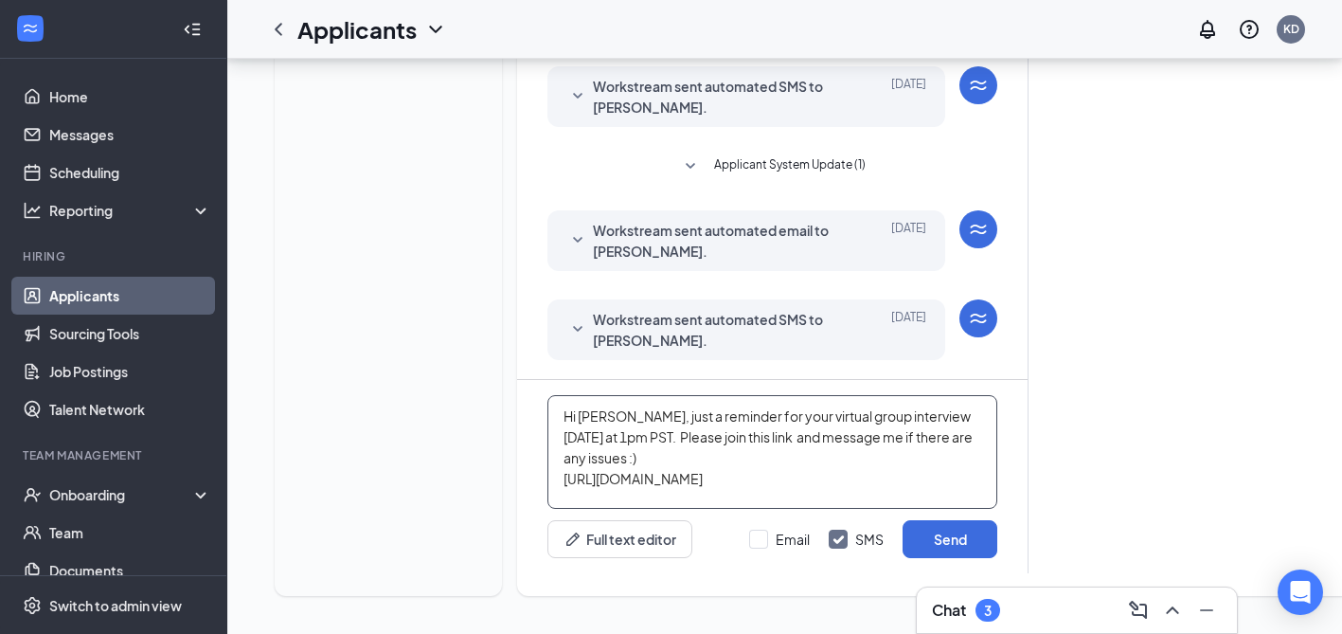
drag, startPoint x: 616, startPoint y: 414, endPoint x: 580, endPoint y: 414, distance: 36.0
click at [580, 414] on textarea "Hi [PERSON_NAME], just a reminder for your virtual group interview [DATE] at 1p…" at bounding box center [772, 452] width 450 height 114
type textarea "Hi [PERSON_NAME], just a reminder for your virtual group interview [DATE] at 1p…"
click at [941, 533] on button "Send" at bounding box center [949, 539] width 95 height 38
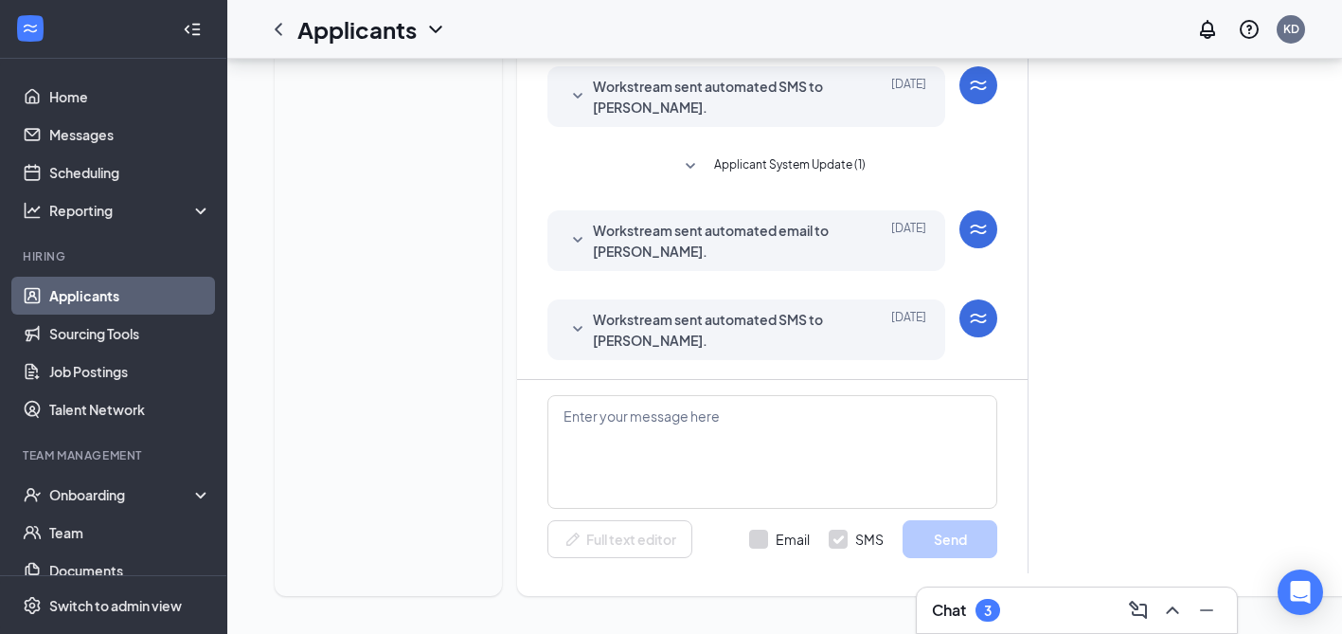
scroll to position [0, 0]
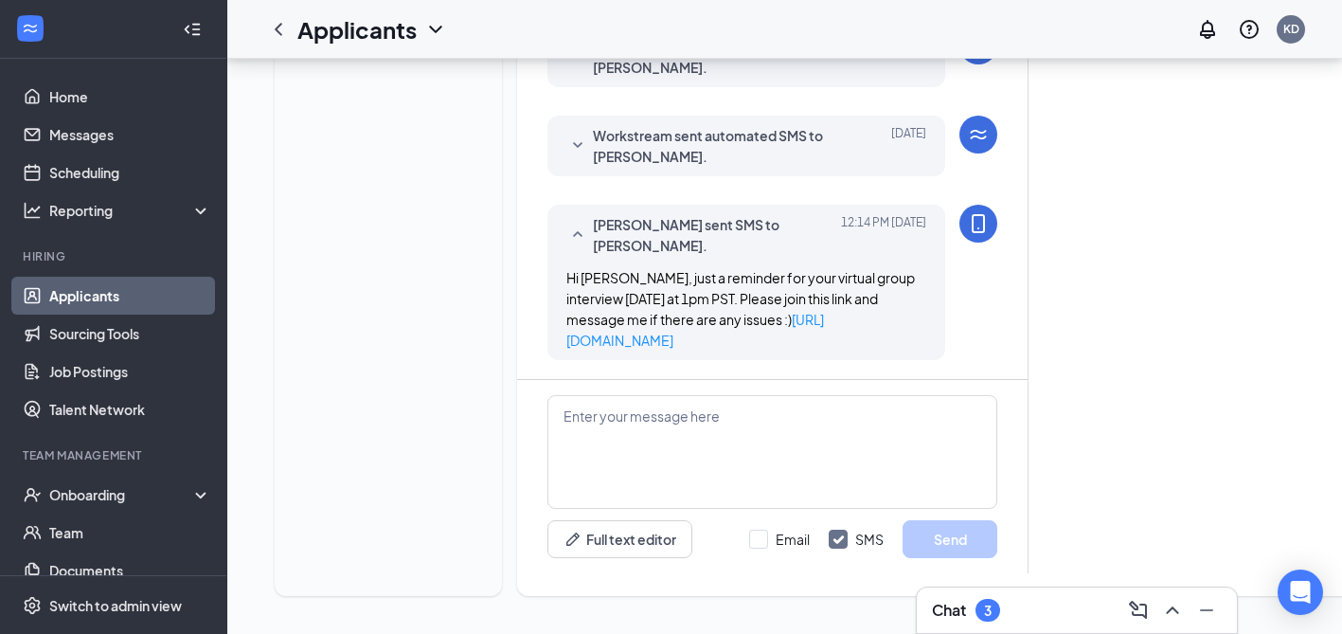
click at [97, 77] on ul "Home Messages Scheduling Reporting Hiring Applicants Sourcing Tools Job Posting…" at bounding box center [113, 347] width 226 height 576
click at [96, 98] on link "Home" at bounding box center [130, 97] width 162 height 38
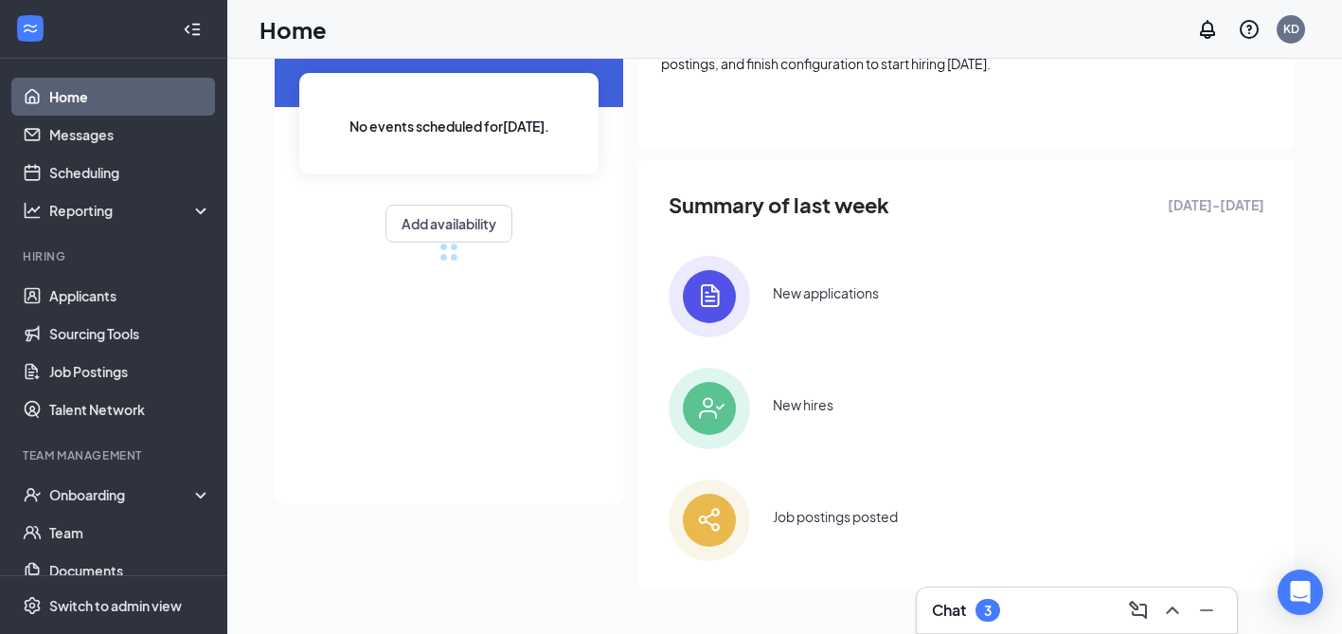
scroll to position [402, 0]
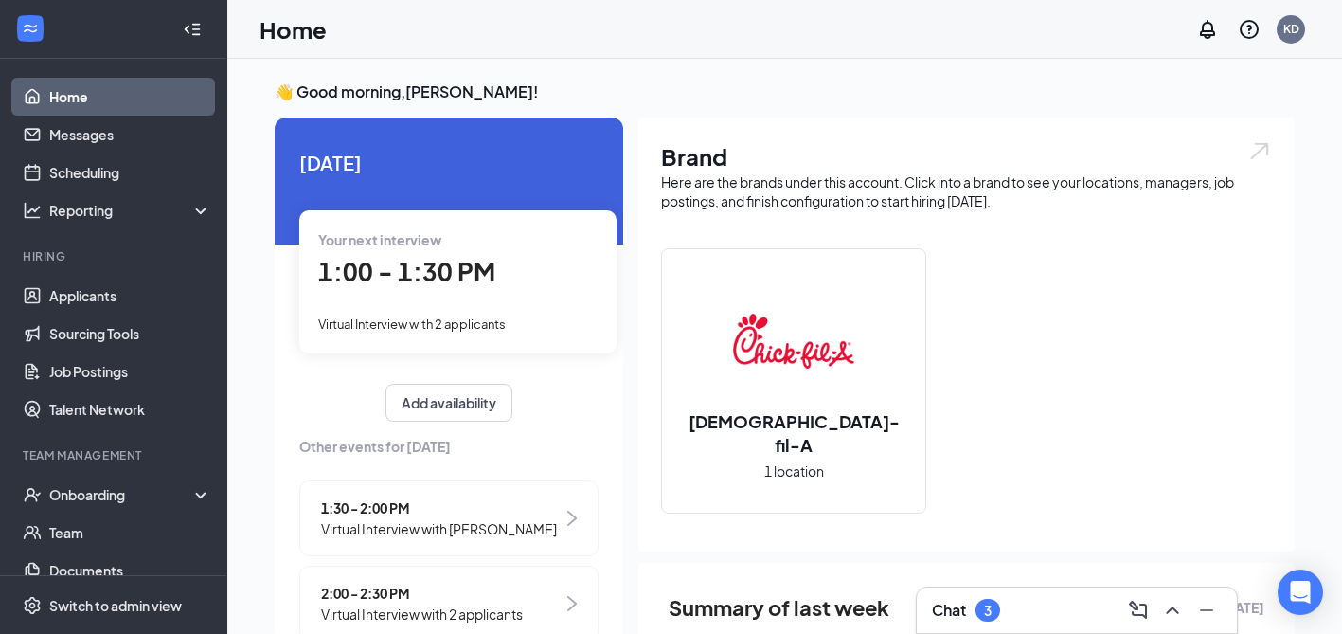
click at [1017, 607] on div "Chat 3" at bounding box center [1077, 610] width 290 height 30
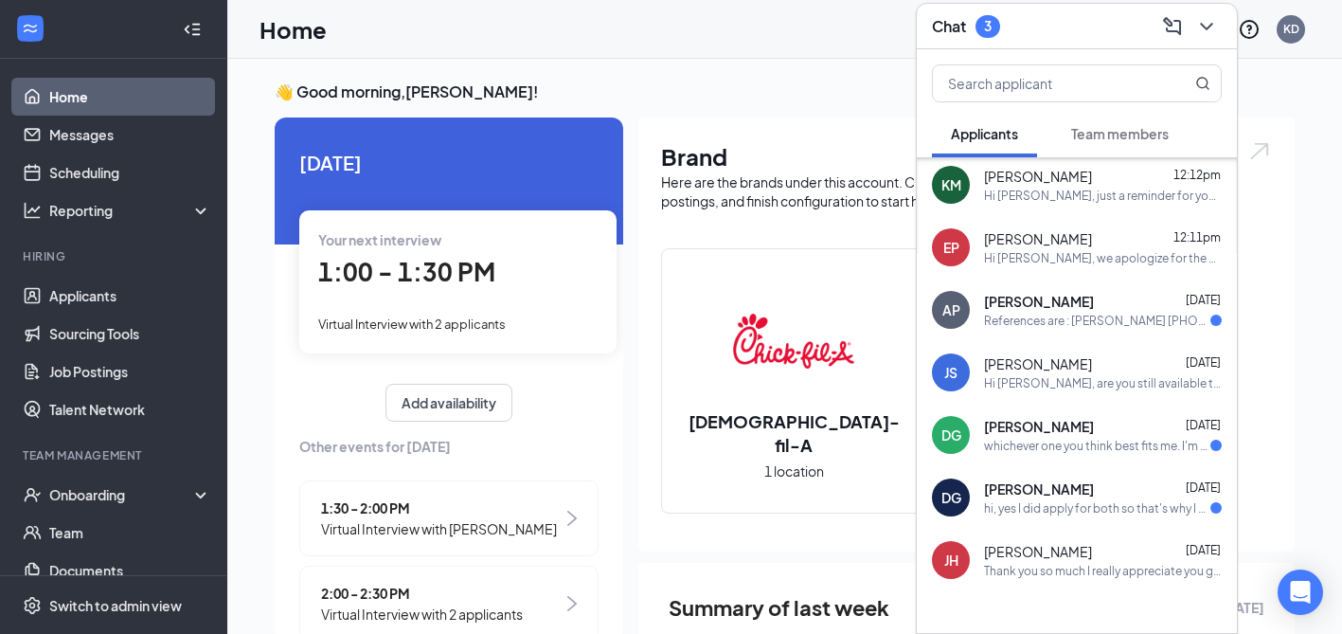
scroll to position [203, 0]
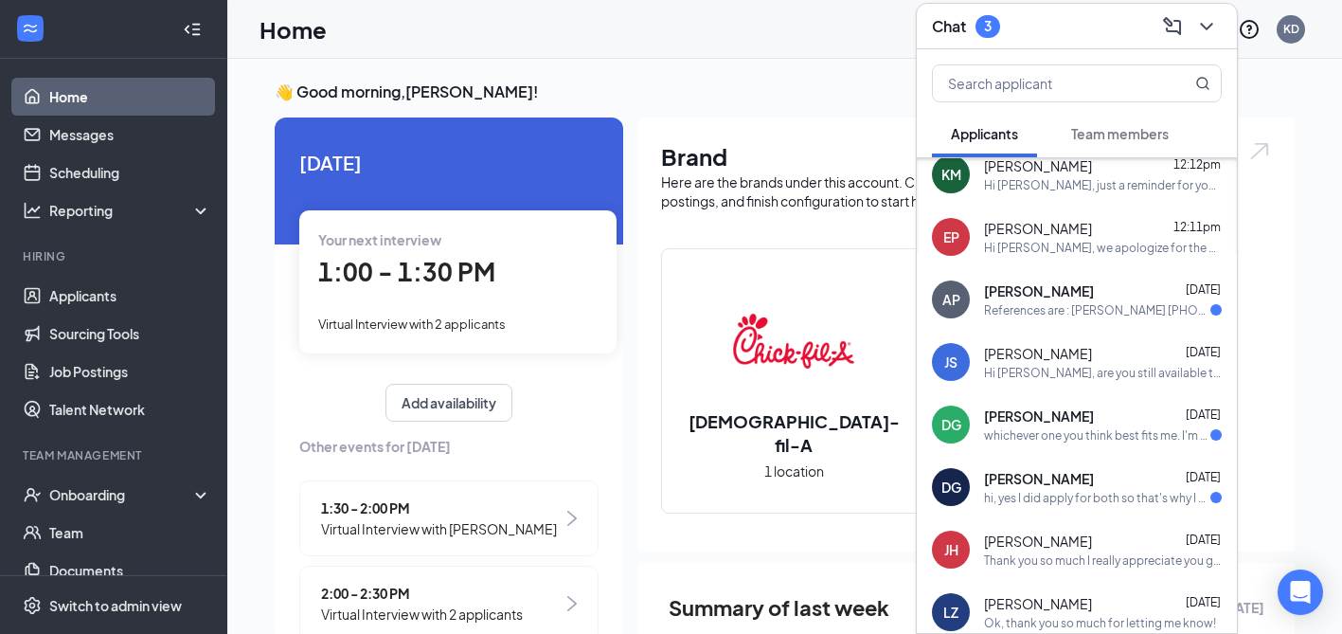
click at [1019, 487] on div "[PERSON_NAME] [DATE] hi, yes I did apply for both so that's why I was wondering…" at bounding box center [1103, 487] width 238 height 37
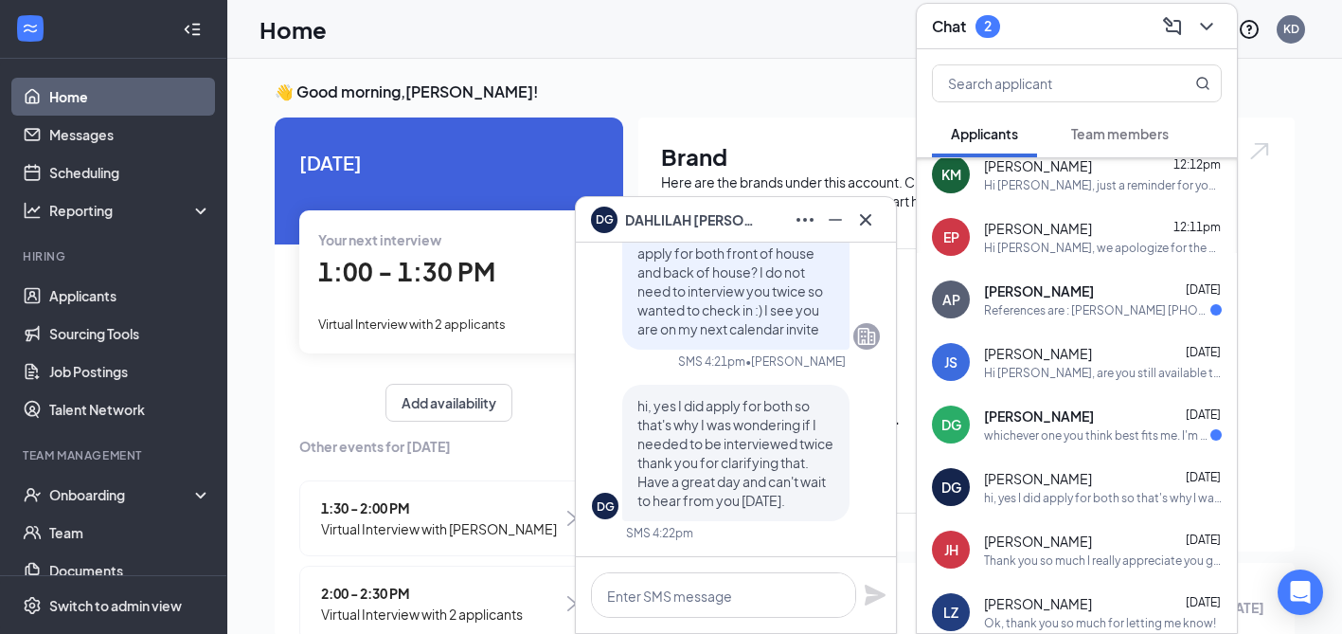
click at [1033, 441] on div "whichever one you think best fits me. I'm totally open to both." at bounding box center [1097, 435] width 226 height 16
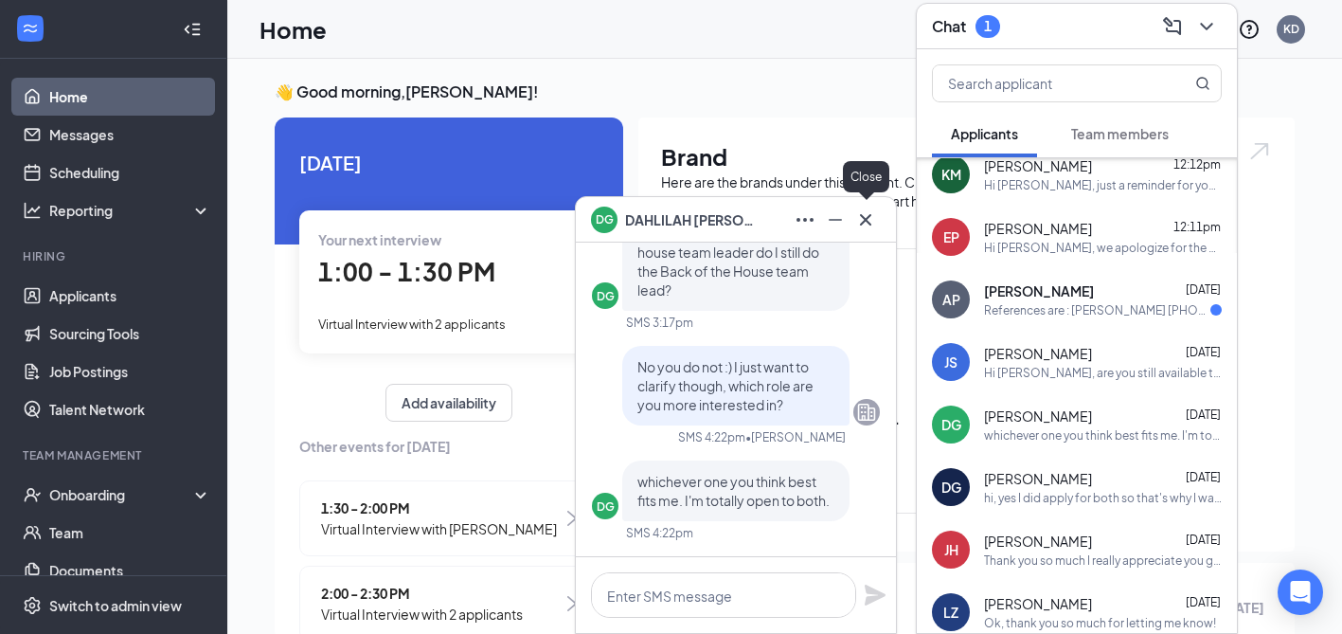
click at [873, 219] on icon "Cross" at bounding box center [865, 219] width 23 height 23
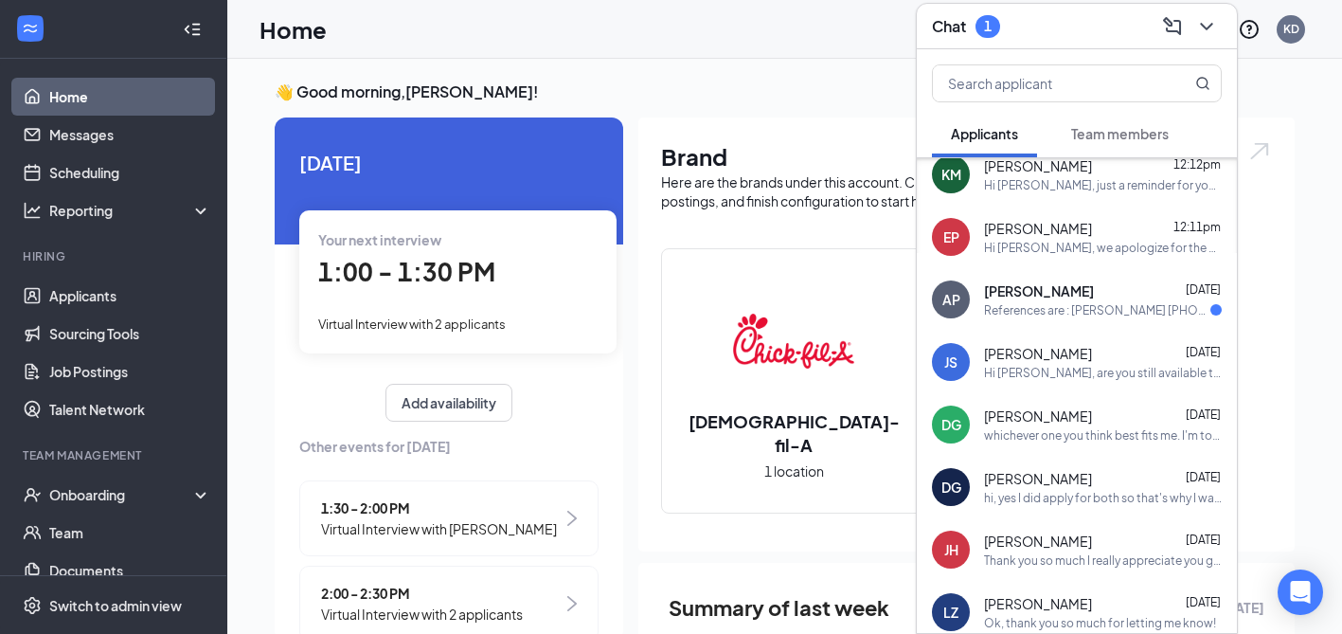
click at [1023, 371] on div "Hi [PERSON_NAME], are you still available to join our virtual interview right n…" at bounding box center [1103, 373] width 238 height 16
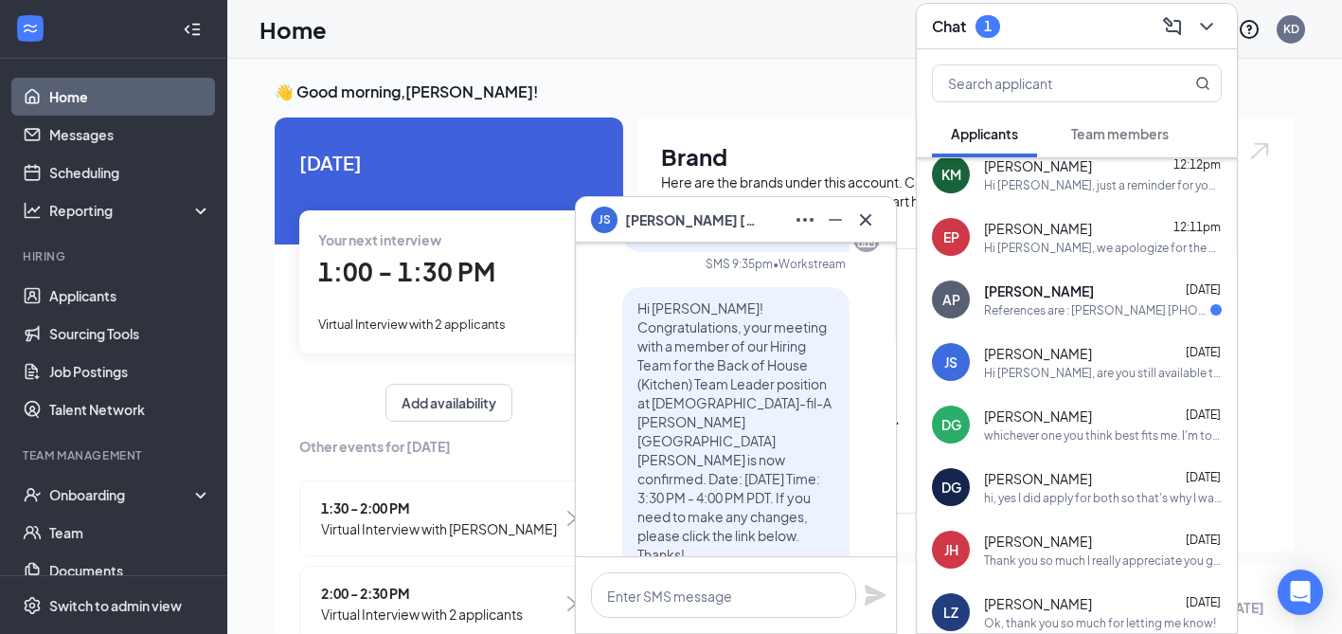
scroll to position [-853, 0]
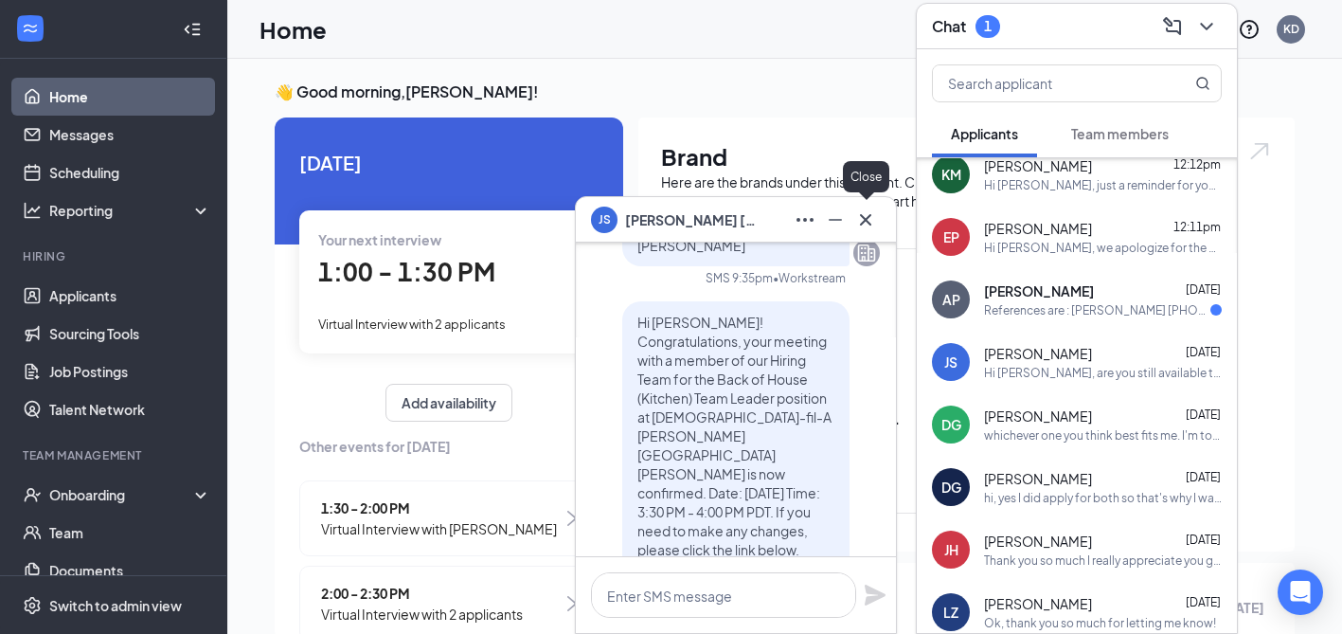
click at [860, 218] on icon "Cross" at bounding box center [865, 219] width 23 height 23
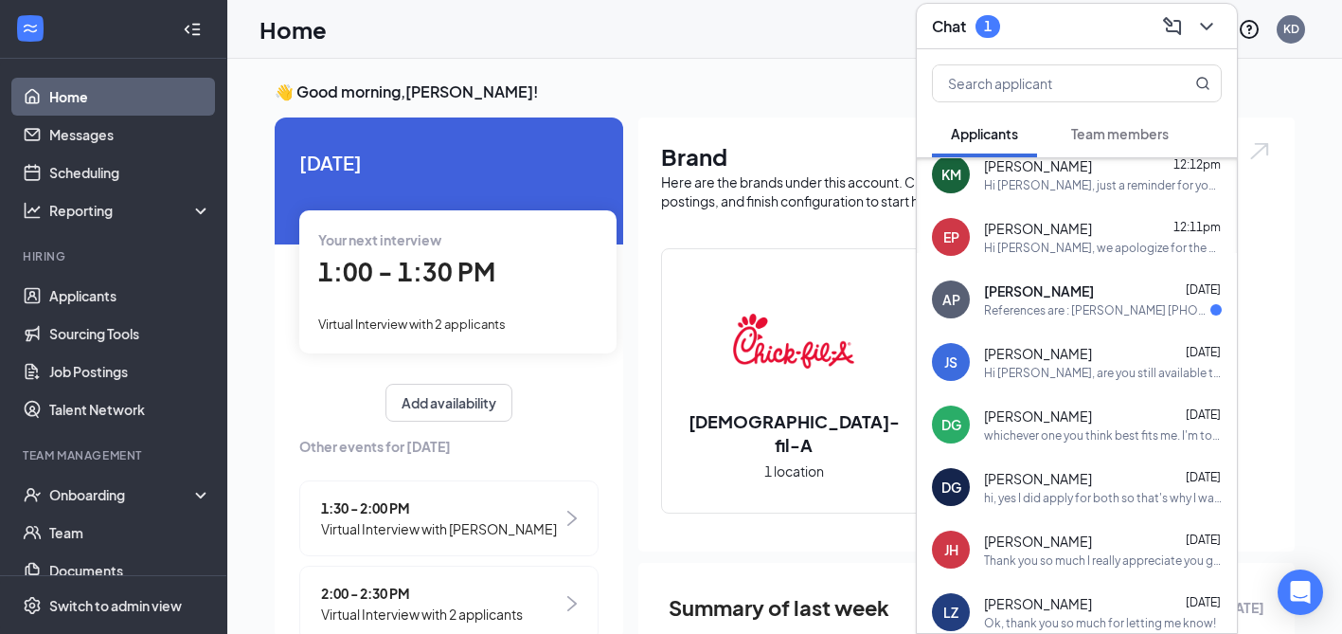
click at [1010, 348] on span "[PERSON_NAME]" at bounding box center [1038, 353] width 108 height 19
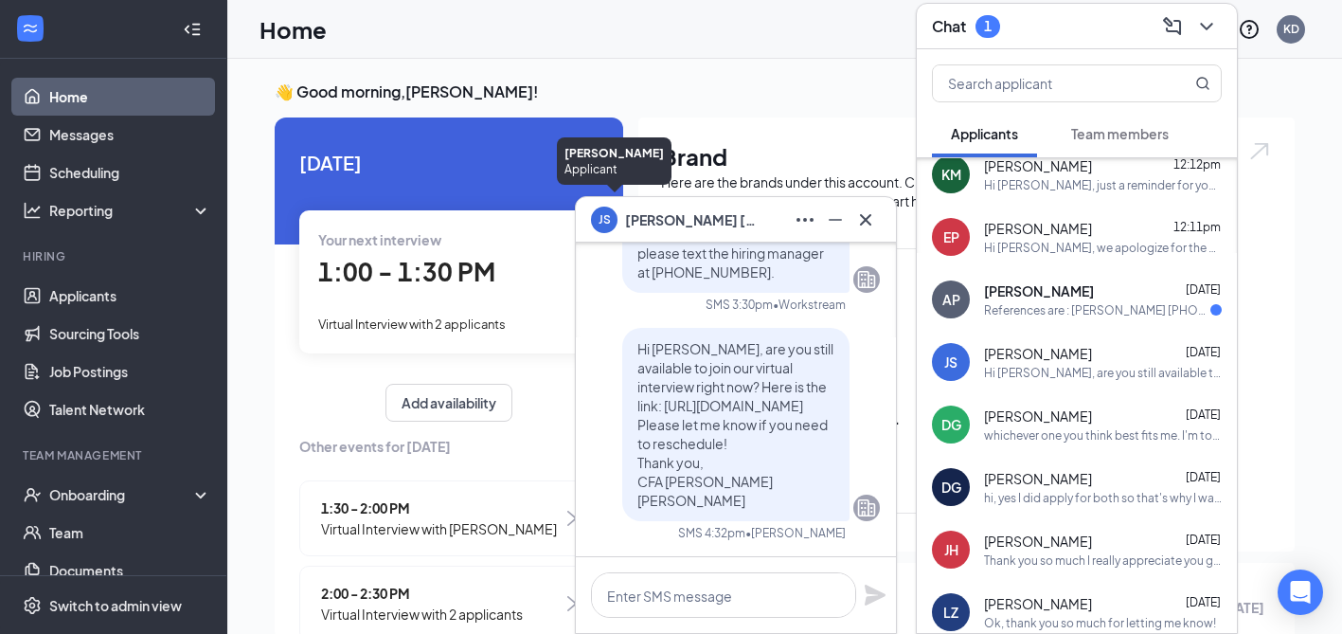
click at [612, 215] on div "JS" at bounding box center [604, 217] width 27 height 27
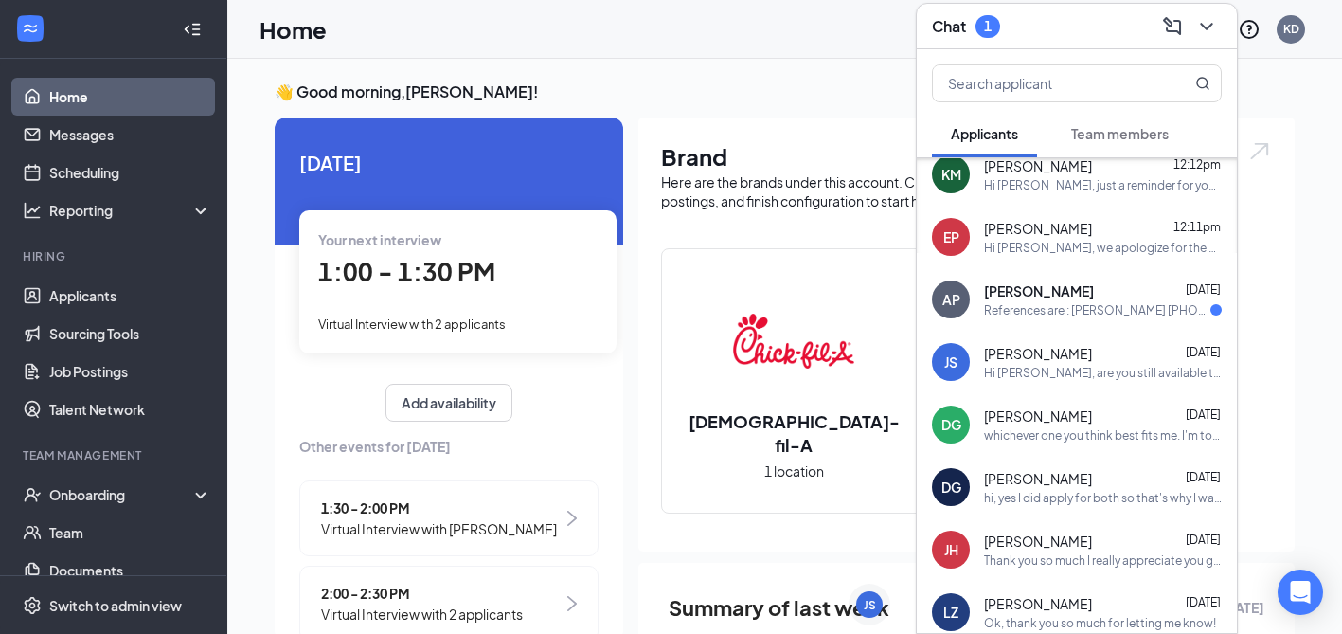
click at [948, 364] on div "JS" at bounding box center [950, 361] width 13 height 19
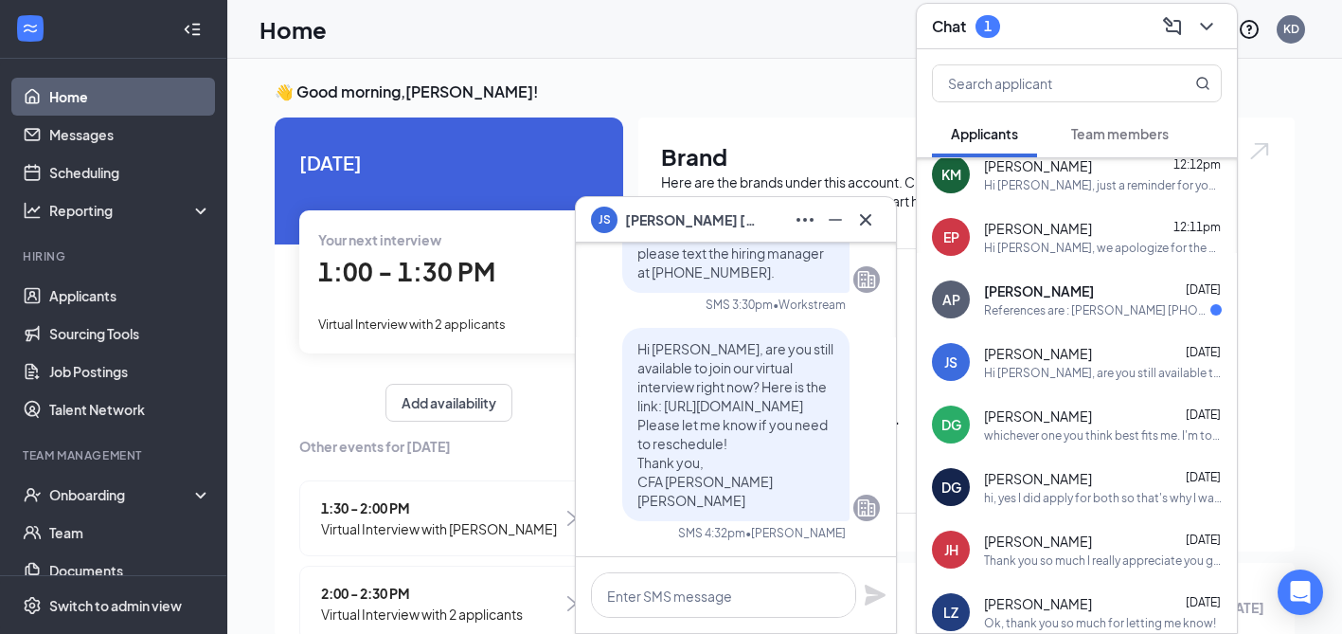
click at [703, 223] on span "[PERSON_NAME]" at bounding box center [691, 219] width 133 height 21
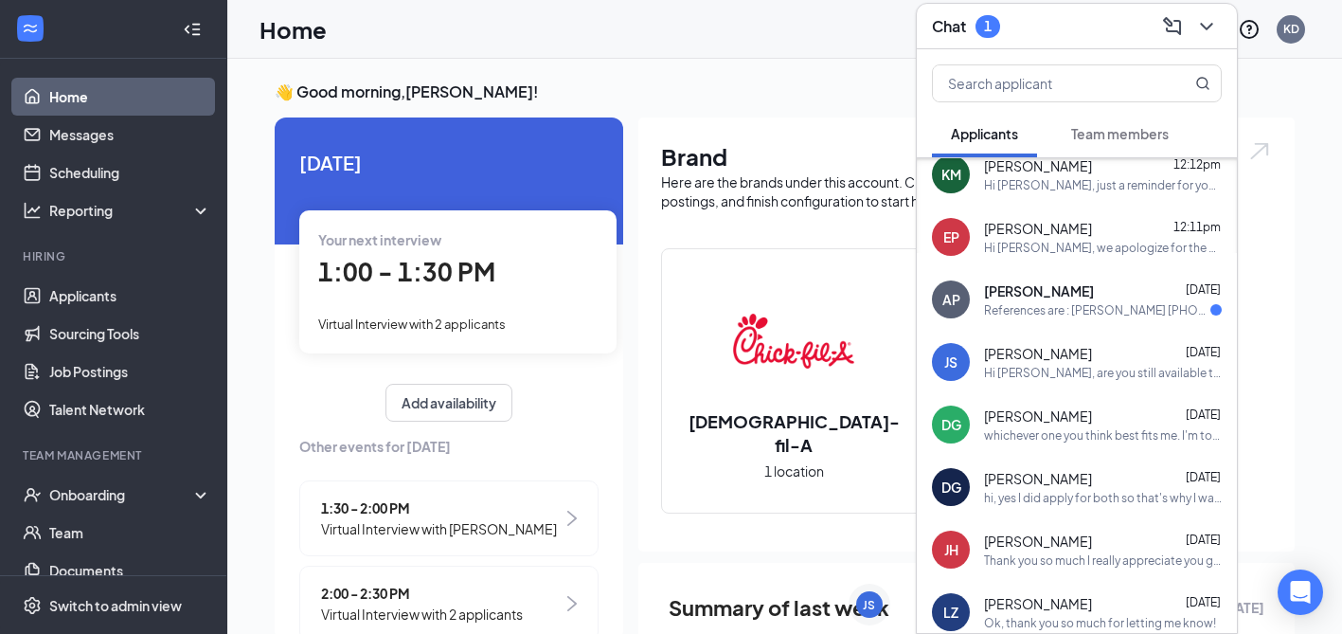
click at [993, 373] on div "Hi [PERSON_NAME], are you still available to join our virtual interview right n…" at bounding box center [1103, 373] width 238 height 16
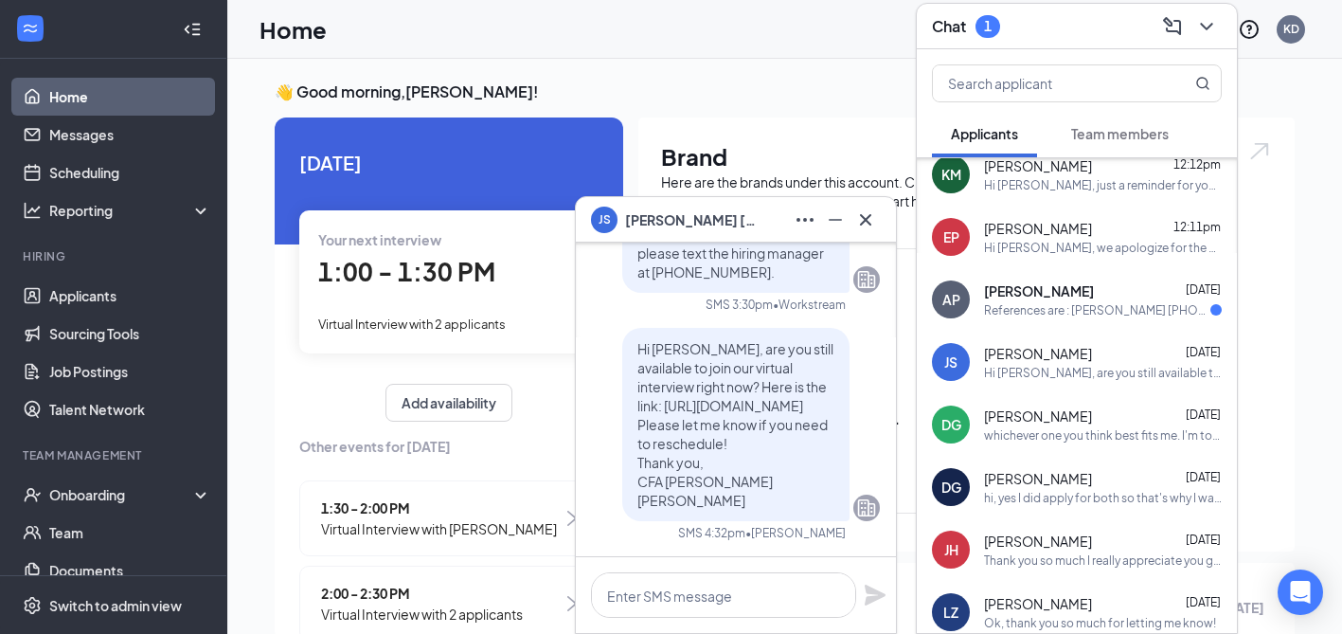
click at [1051, 366] on div "Hi [PERSON_NAME], are you still available to join our virtual interview right n…" at bounding box center [1103, 373] width 238 height 16
click at [770, 597] on textarea at bounding box center [723, 594] width 265 height 45
paste textarea "Hi XXXXX, this is [PERSON_NAME] from CFA [PERSON_NAME][GEOGRAPHIC_DATA][PERSON_…"
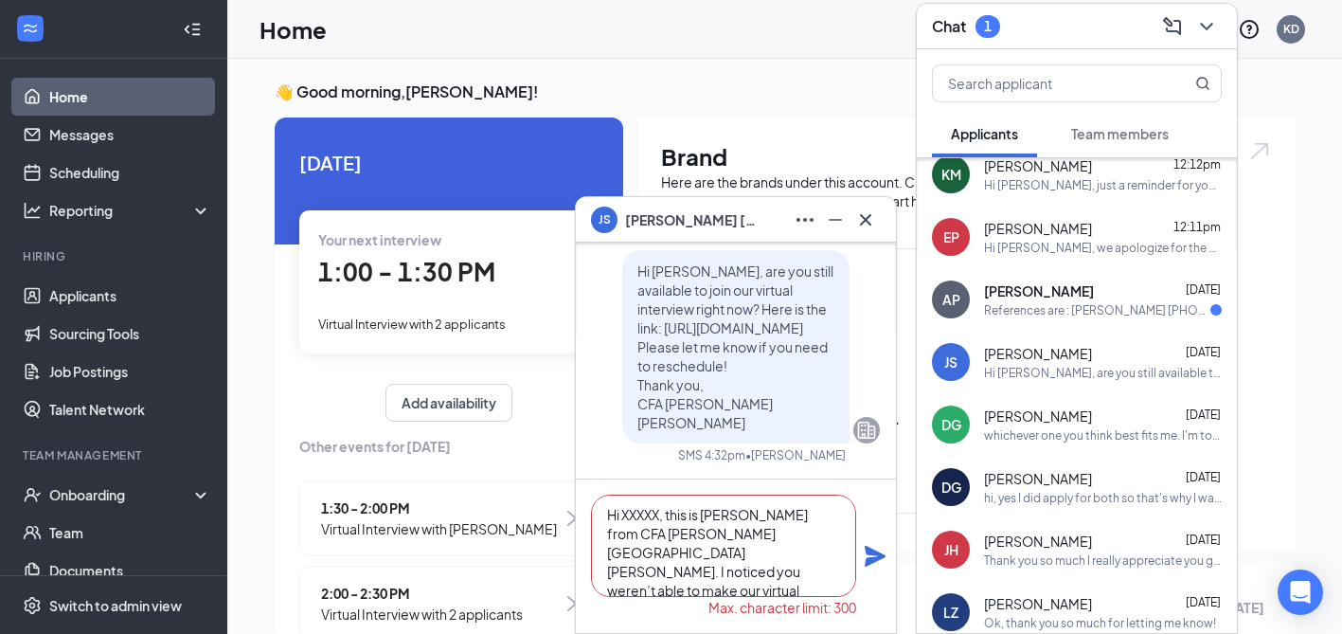
scroll to position [0, 0]
drag, startPoint x: 661, startPoint y: 515, endPoint x: 622, endPoint y: 515, distance: 38.8
click at [622, 515] on textarea "Hi XXXXX, this is [PERSON_NAME] from CFA [PERSON_NAME][GEOGRAPHIC_DATA][PERSON_…" at bounding box center [723, 545] width 265 height 102
drag, startPoint x: 758, startPoint y: 516, endPoint x: 700, endPoint y: 517, distance: 57.8
click at [700, 517] on textarea "Hi [PERSON_NAME], this is [PERSON_NAME] from CFA [PERSON_NAME][GEOGRAPHIC_DATA]…" at bounding box center [723, 545] width 265 height 102
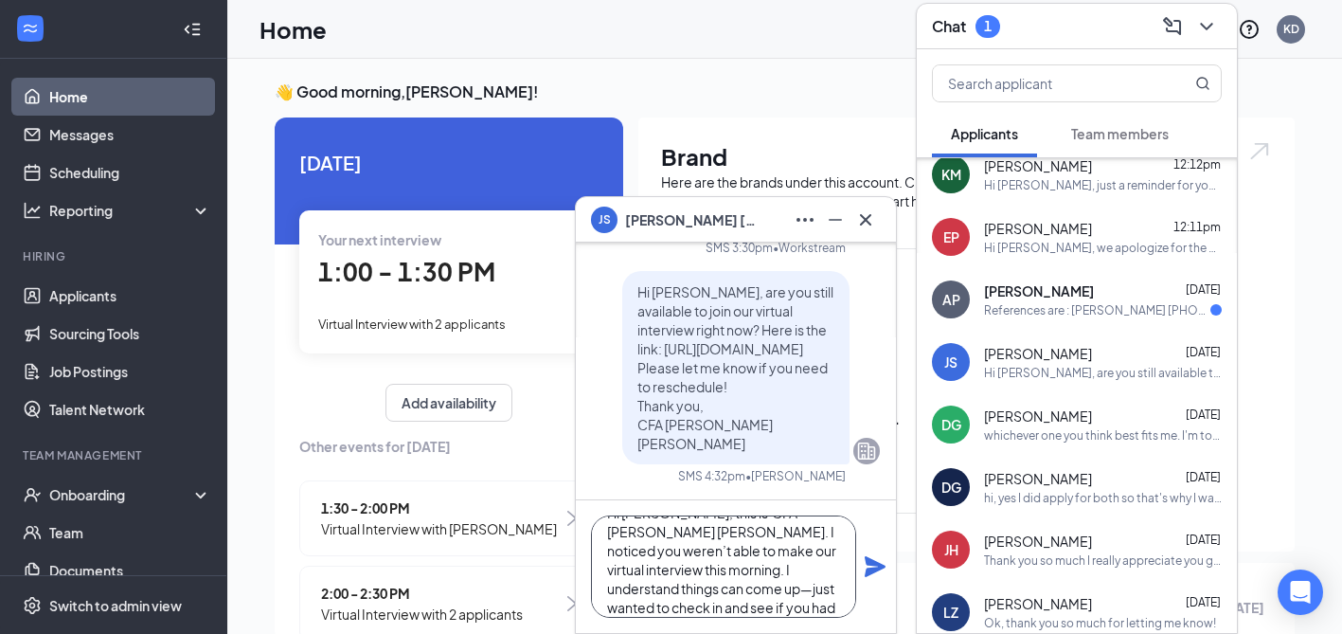
scroll to position [35, 0]
drag, startPoint x: 784, startPoint y: 543, endPoint x: 707, endPoint y: 543, distance: 76.7
click at [707, 543] on textarea "Hi [PERSON_NAME], this is CFA [PERSON_NAME] [PERSON_NAME]. I noticed you weren’…" at bounding box center [723, 566] width 265 height 102
click at [766, 574] on textarea "Hi [PERSON_NAME], this is CFA [PERSON_NAME] [PERSON_NAME]. I noticed you weren’…" at bounding box center [723, 566] width 265 height 102
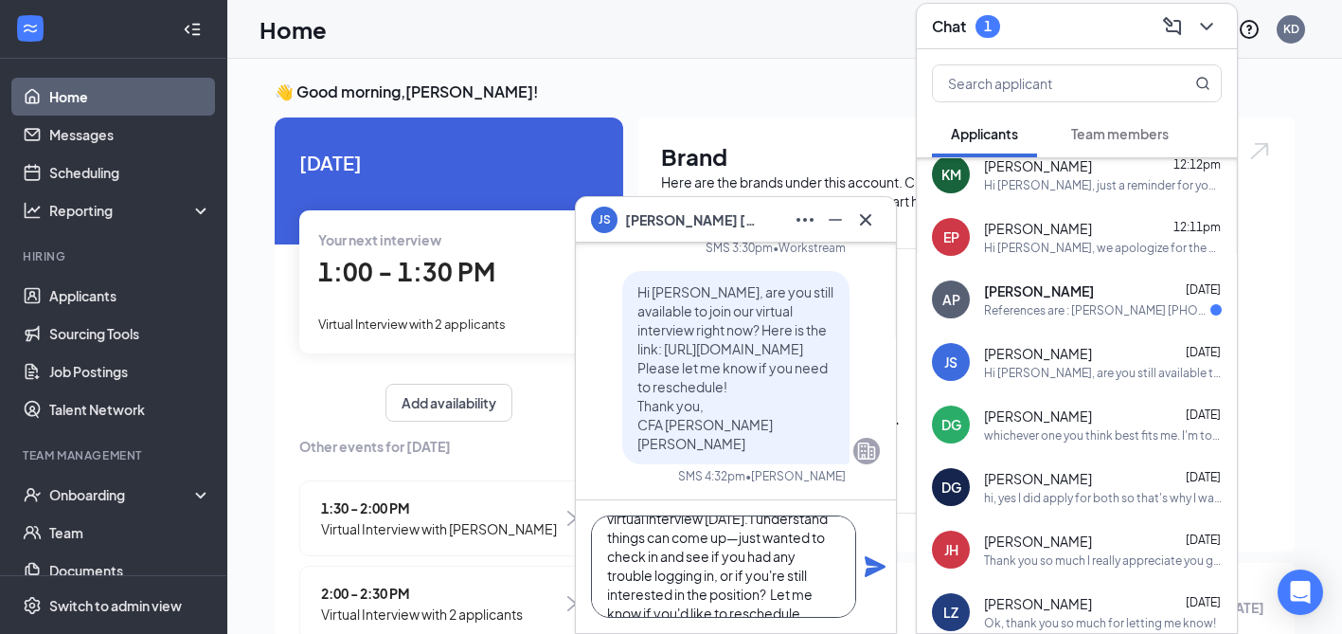
click at [818, 596] on textarea "Hi [PERSON_NAME], this is CFA [PERSON_NAME] [PERSON_NAME]. I noticed you weren’…" at bounding box center [723, 566] width 265 height 102
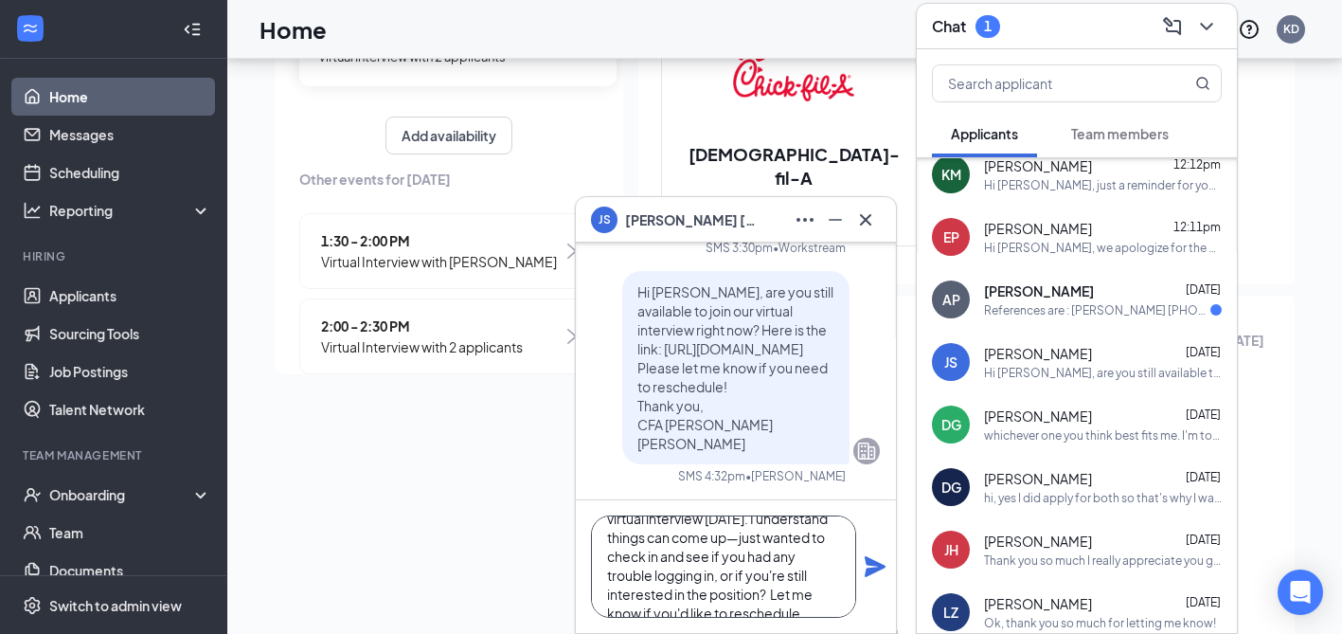
type textarea "Hi [PERSON_NAME], this is CFA [PERSON_NAME] [PERSON_NAME]. I noticed you weren’…"
click at [865, 553] on div "Hi [PERSON_NAME], this is CFA [PERSON_NAME] [PERSON_NAME]. I noticed you weren’…" at bounding box center [736, 566] width 320 height 133
click at [869, 561] on icon "Plane" at bounding box center [875, 566] width 21 height 21
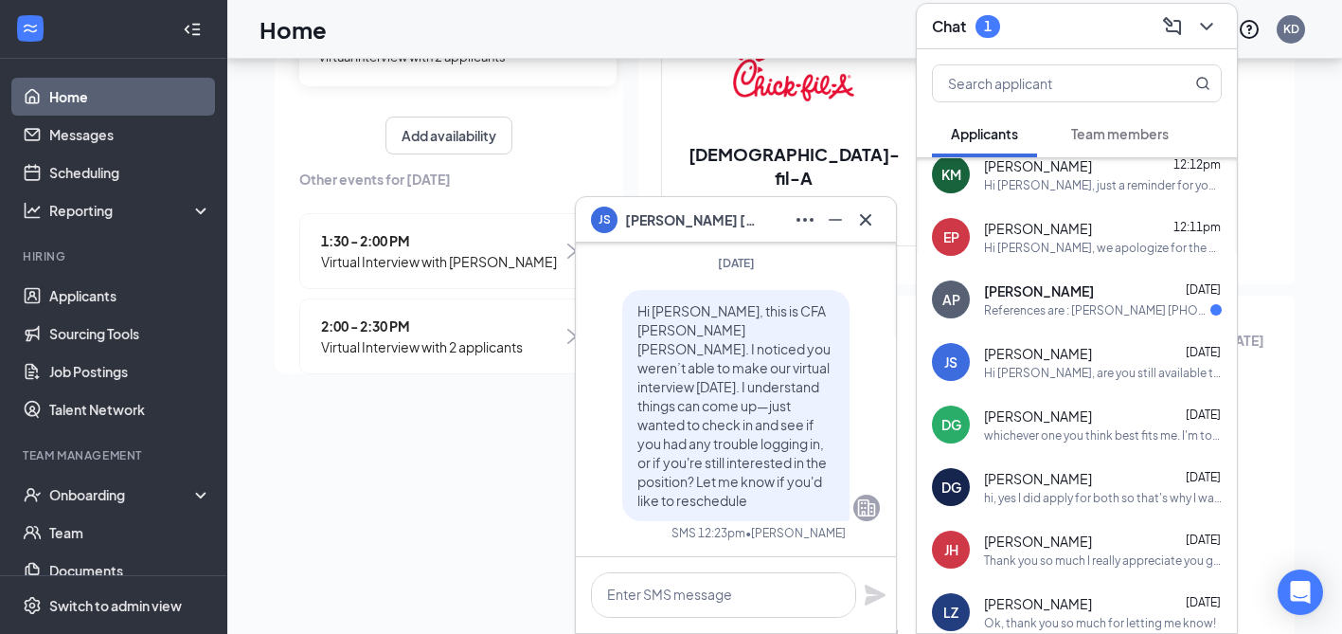
scroll to position [0, 0]
click at [865, 223] on icon "Cross" at bounding box center [865, 219] width 23 height 23
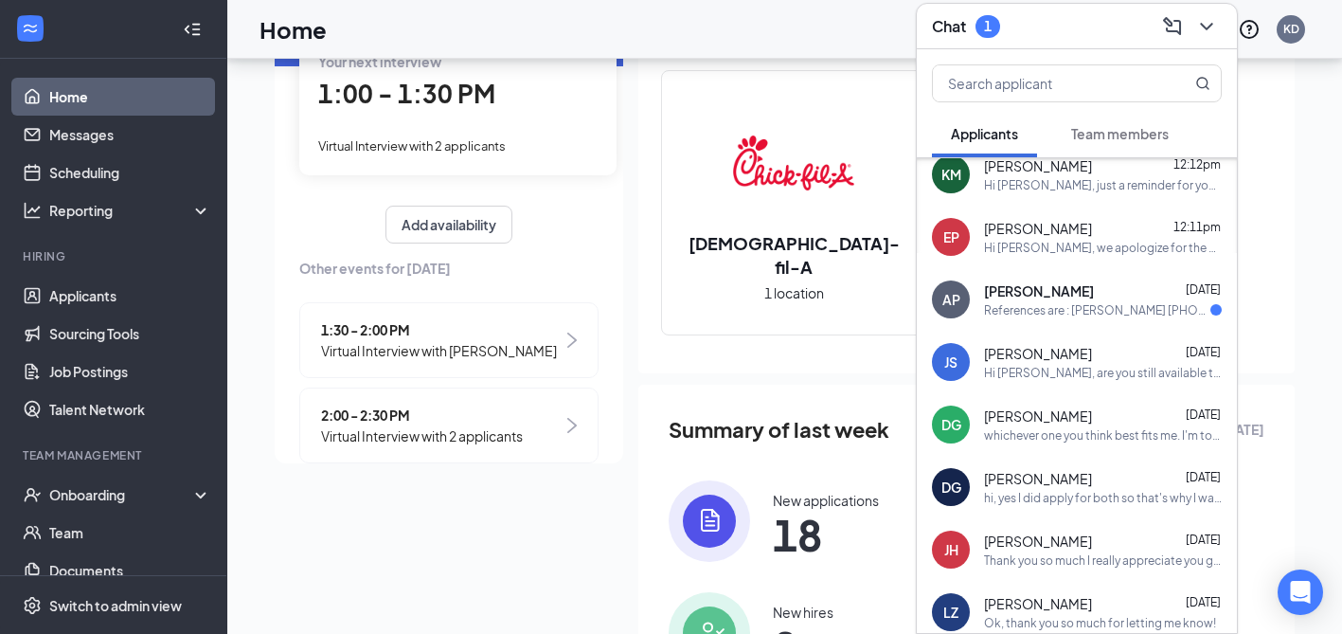
scroll to position [140, 0]
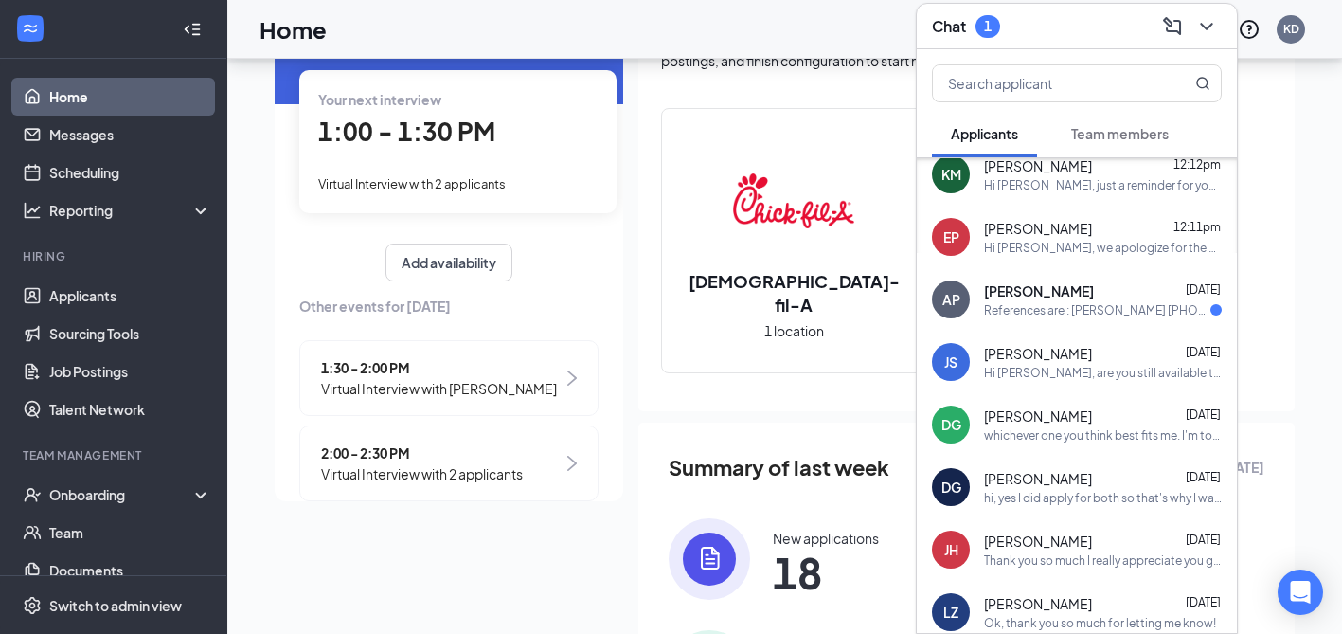
click at [1033, 493] on div "hi, yes I did apply for both so that's why I was wondering if I needed to be in…" at bounding box center [1103, 498] width 238 height 16
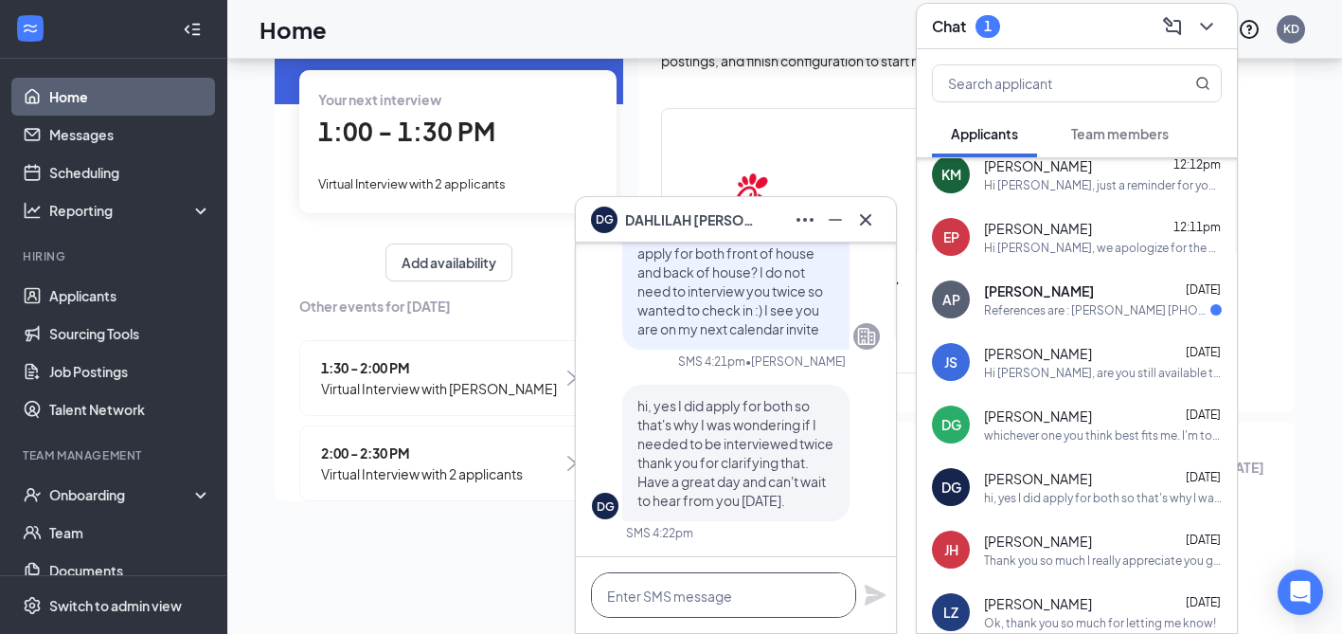
click at [758, 605] on textarea at bounding box center [723, 594] width 265 height 45
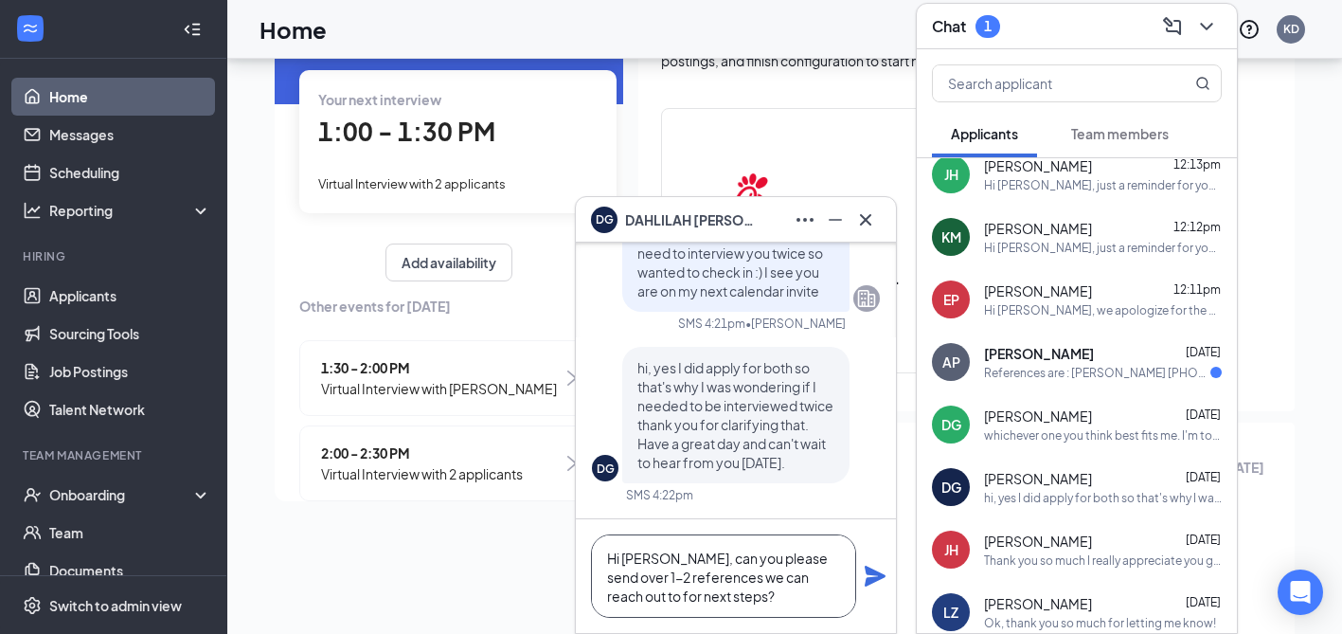
scroll to position [0, 0]
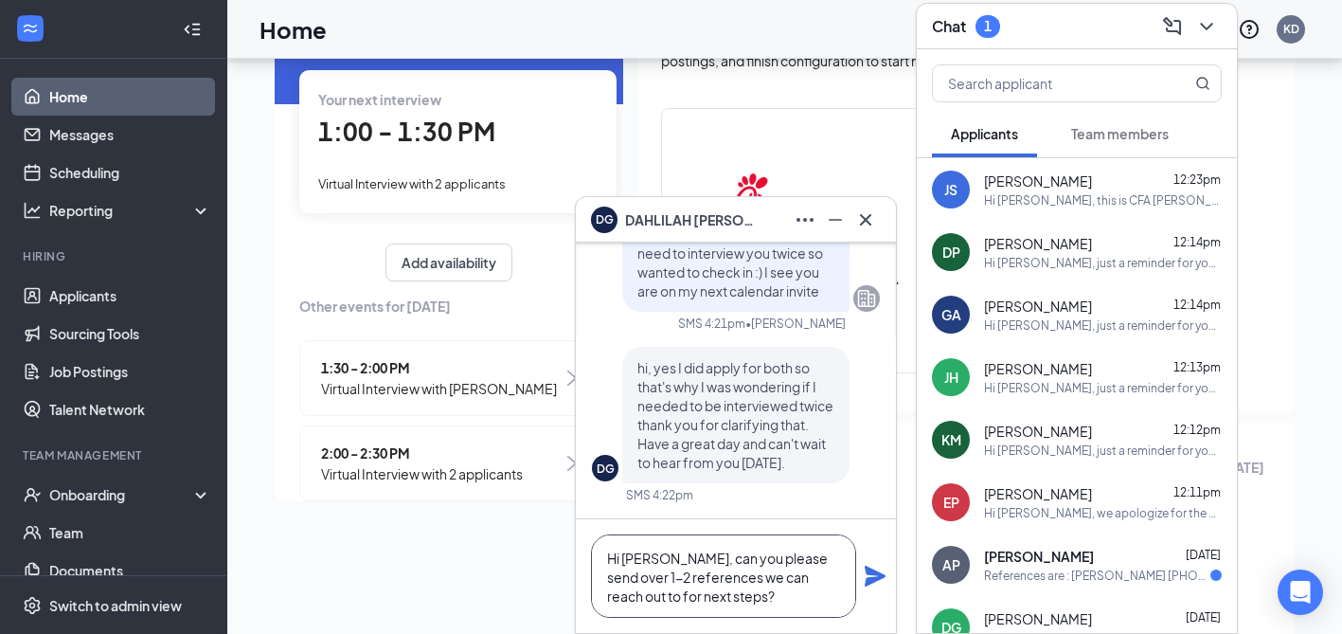
type textarea "Hi [PERSON_NAME], can you please send over 1-2 references we can reach out to f…"
click at [870, 580] on icon "Plane" at bounding box center [875, 575] width 21 height 21
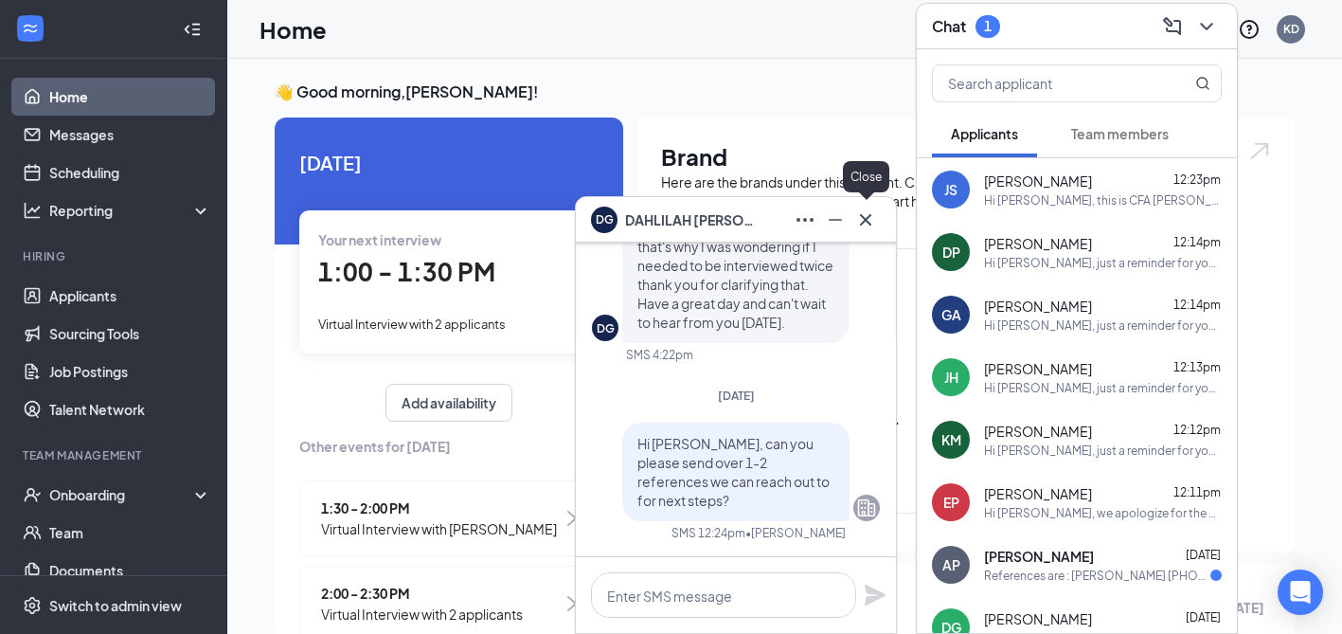
click at [866, 223] on icon "Cross" at bounding box center [865, 219] width 23 height 23
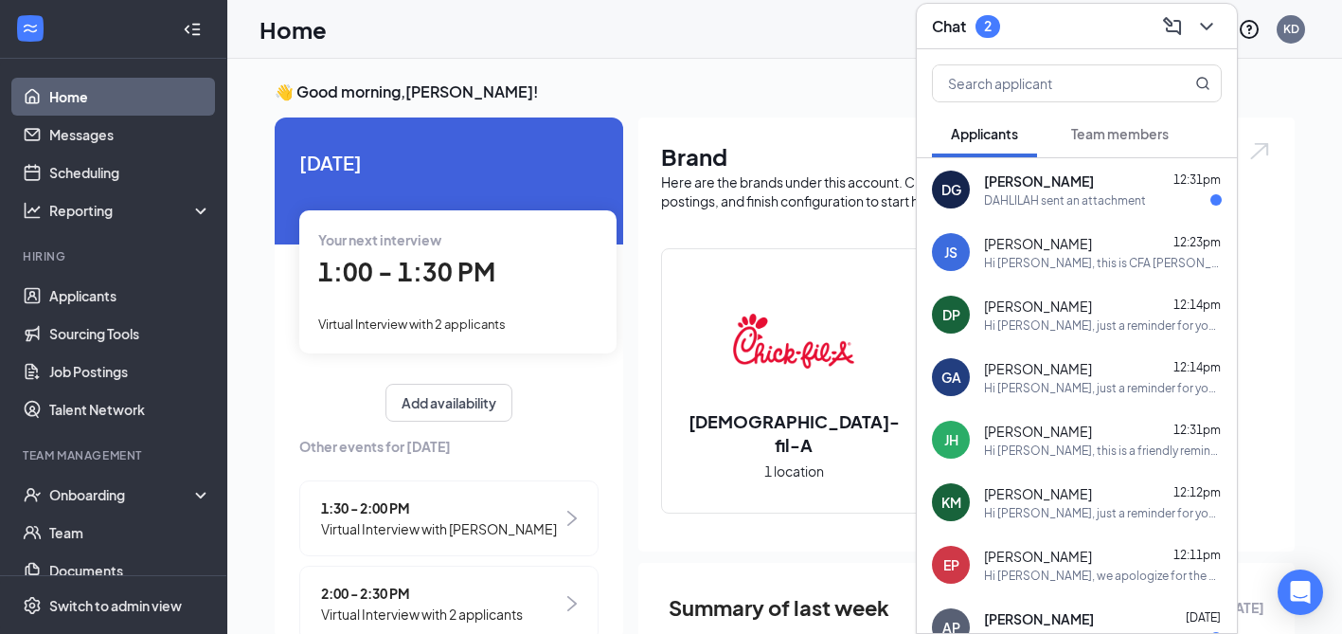
scroll to position [1, 0]
click at [1078, 192] on div "DAHLILAH sent an attachment" at bounding box center [1065, 200] width 162 height 16
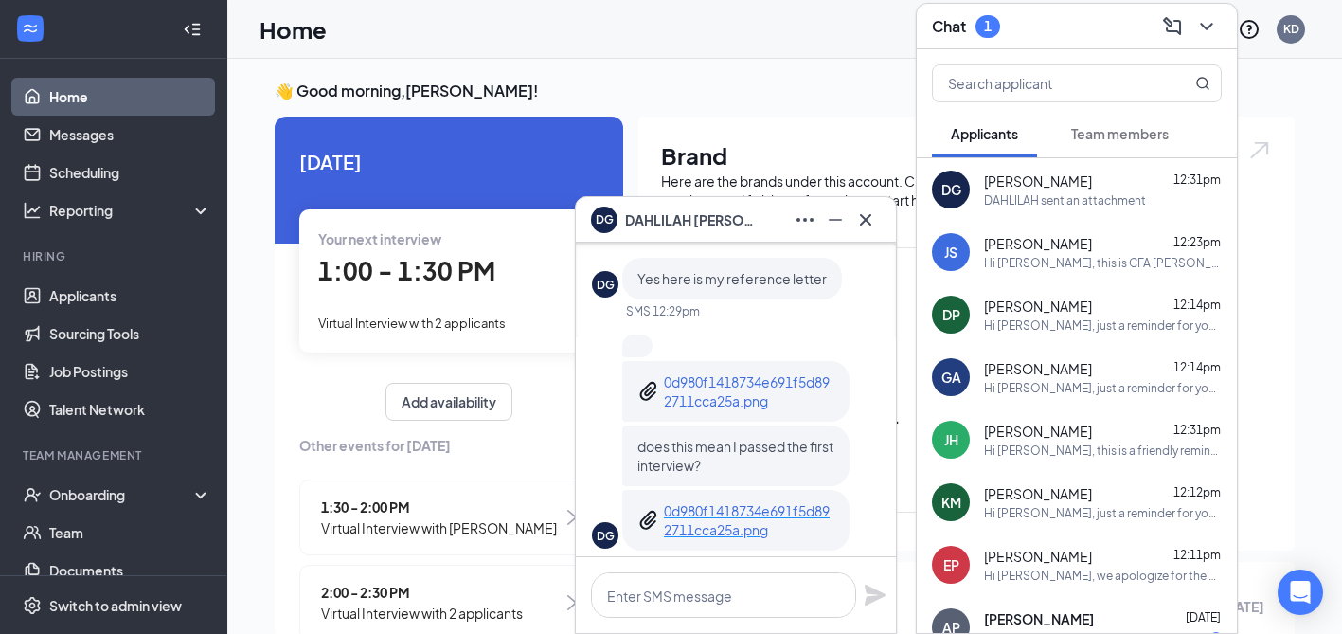
scroll to position [0, 0]
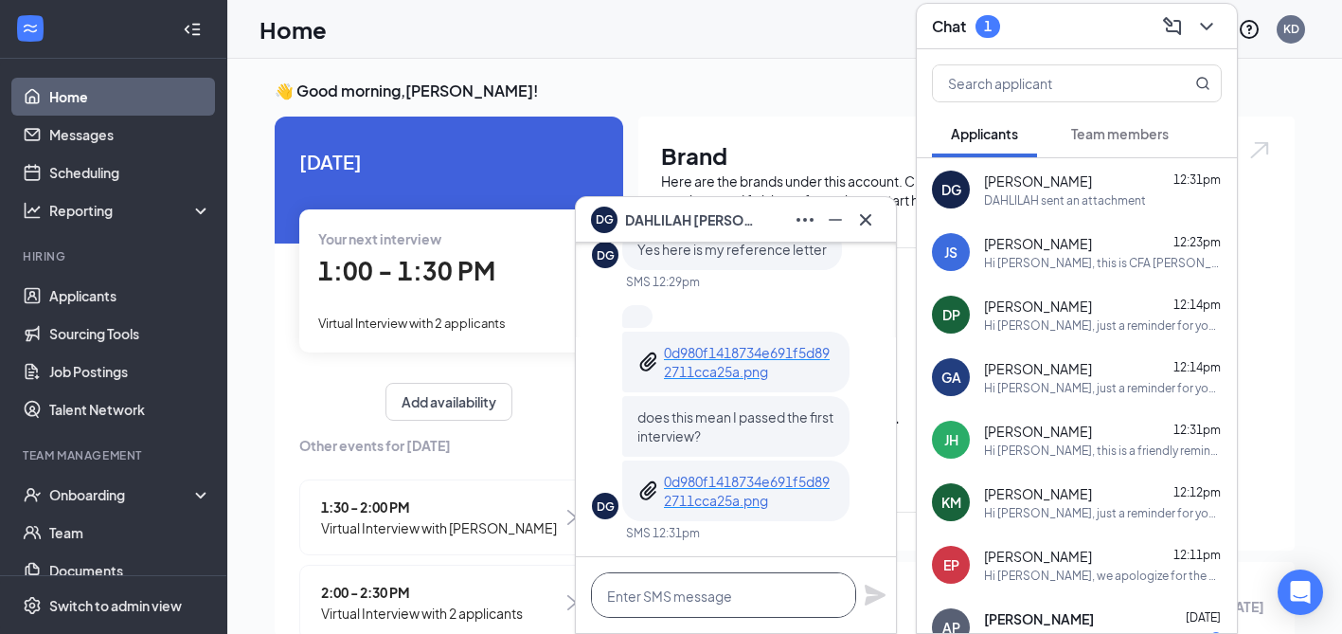
click at [679, 606] on textarea at bounding box center [723, 594] width 265 height 45
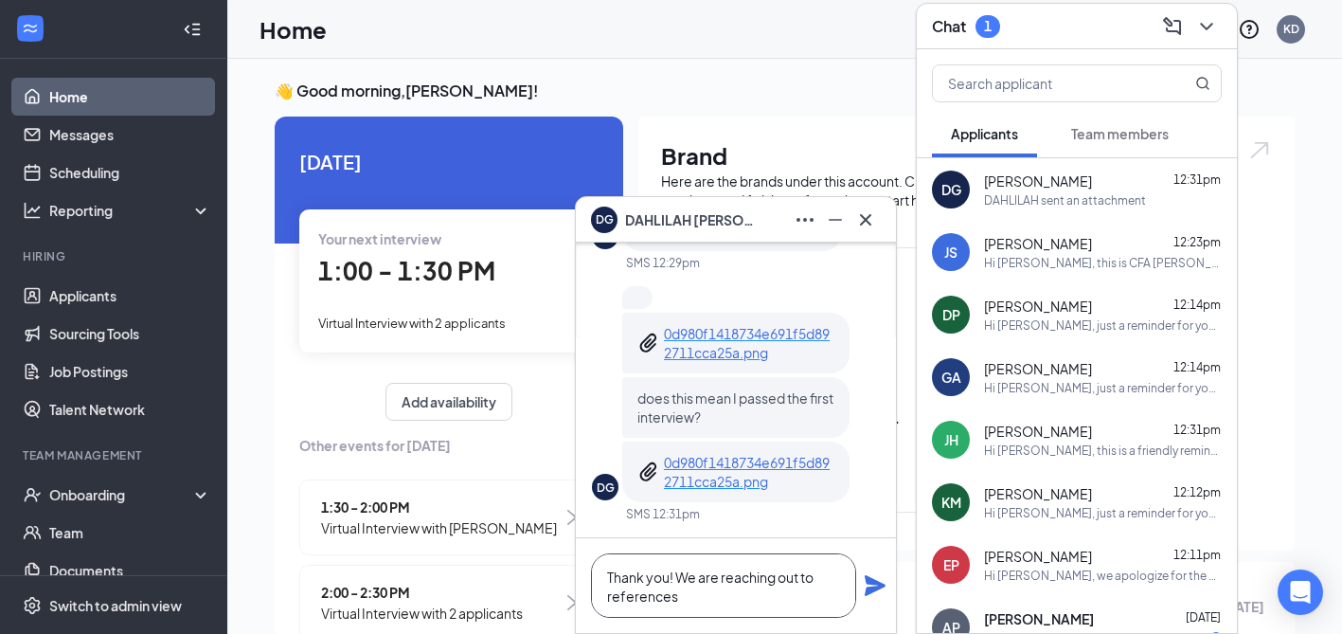
drag, startPoint x: 705, startPoint y: 594, endPoint x: 674, endPoint y: 577, distance: 34.8
click at [674, 577] on textarea "Thank you! We are reaching out to references" at bounding box center [723, 585] width 265 height 64
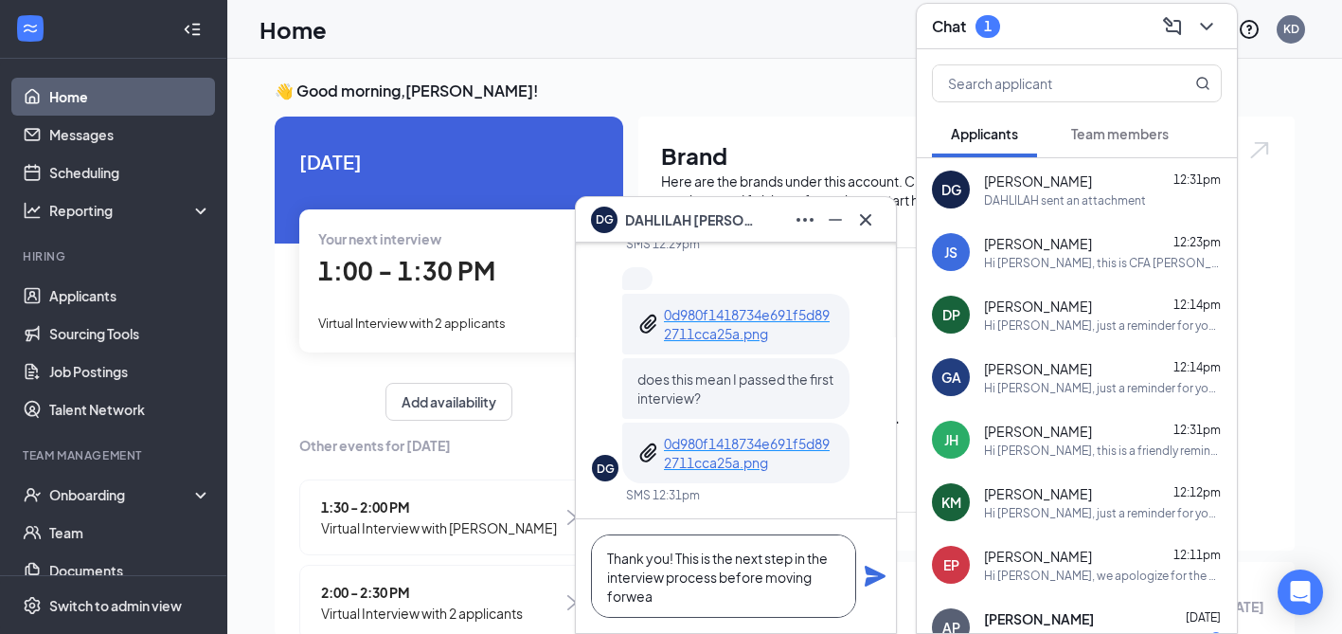
type textarea "Thank you! This is the next step in the interview process before moving forwear"
drag, startPoint x: 692, startPoint y: 598, endPoint x: 570, endPoint y: 545, distance: 133.2
click at [570, 545] on div "DG [PERSON_NAME] DAHLILAH [PERSON_NAME] Applicant Back of House (Kitchen) Team …" at bounding box center [784, 547] width 1115 height 978
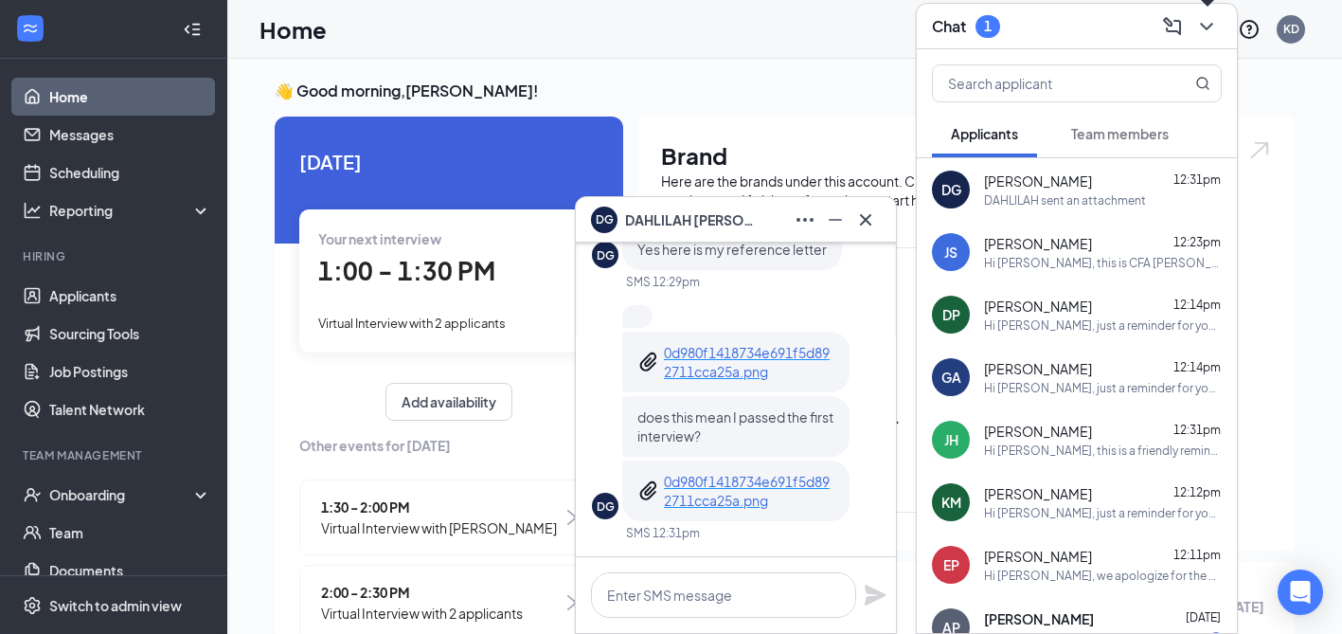
click at [1206, 27] on icon "ChevronDown" at bounding box center [1206, 27] width 12 height 8
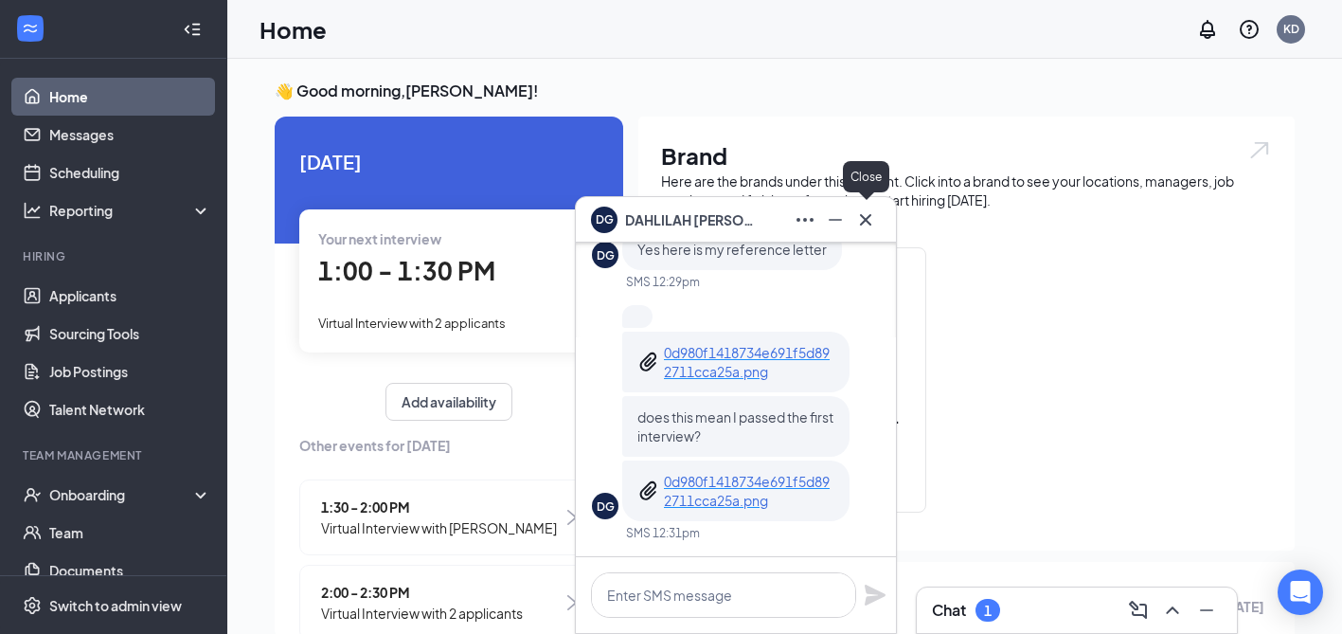
click at [863, 212] on icon "Cross" at bounding box center [865, 219] width 23 height 23
